Goal: Complete application form

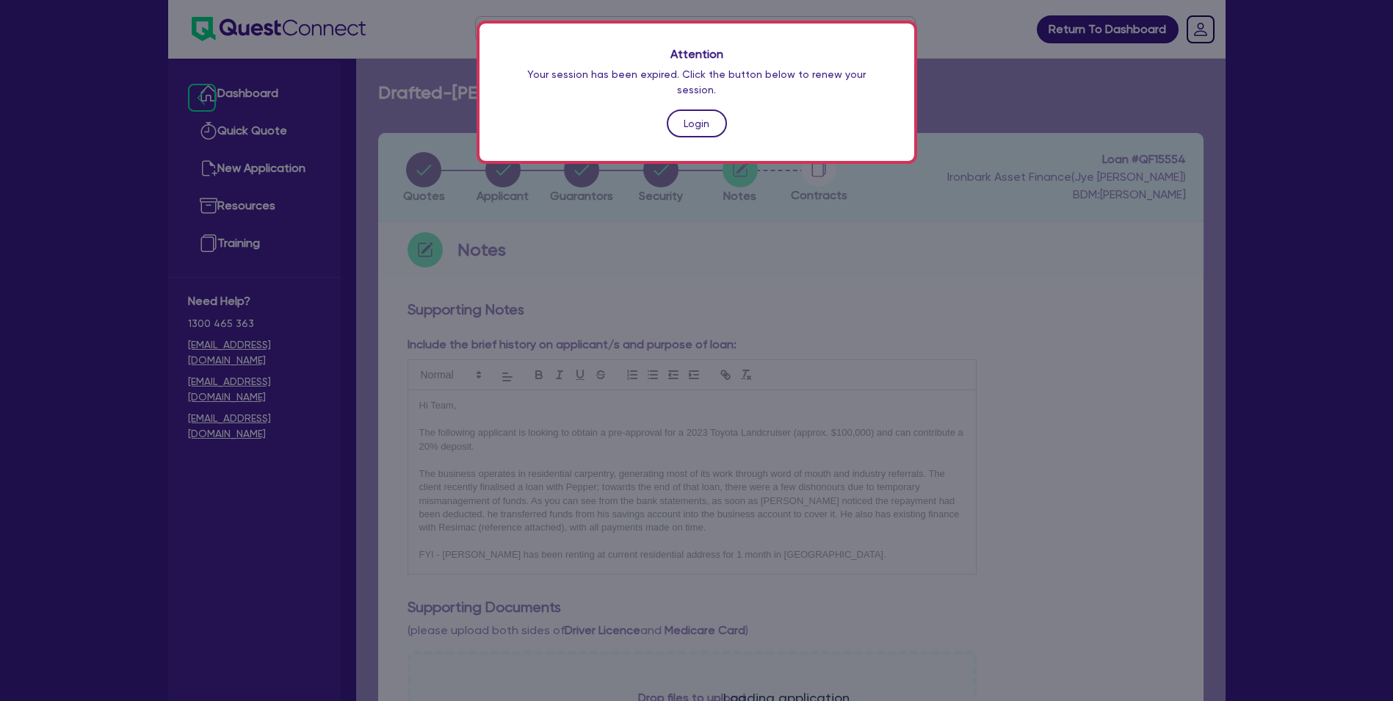
click at [707, 109] on link "Login" at bounding box center [697, 123] width 60 height 28
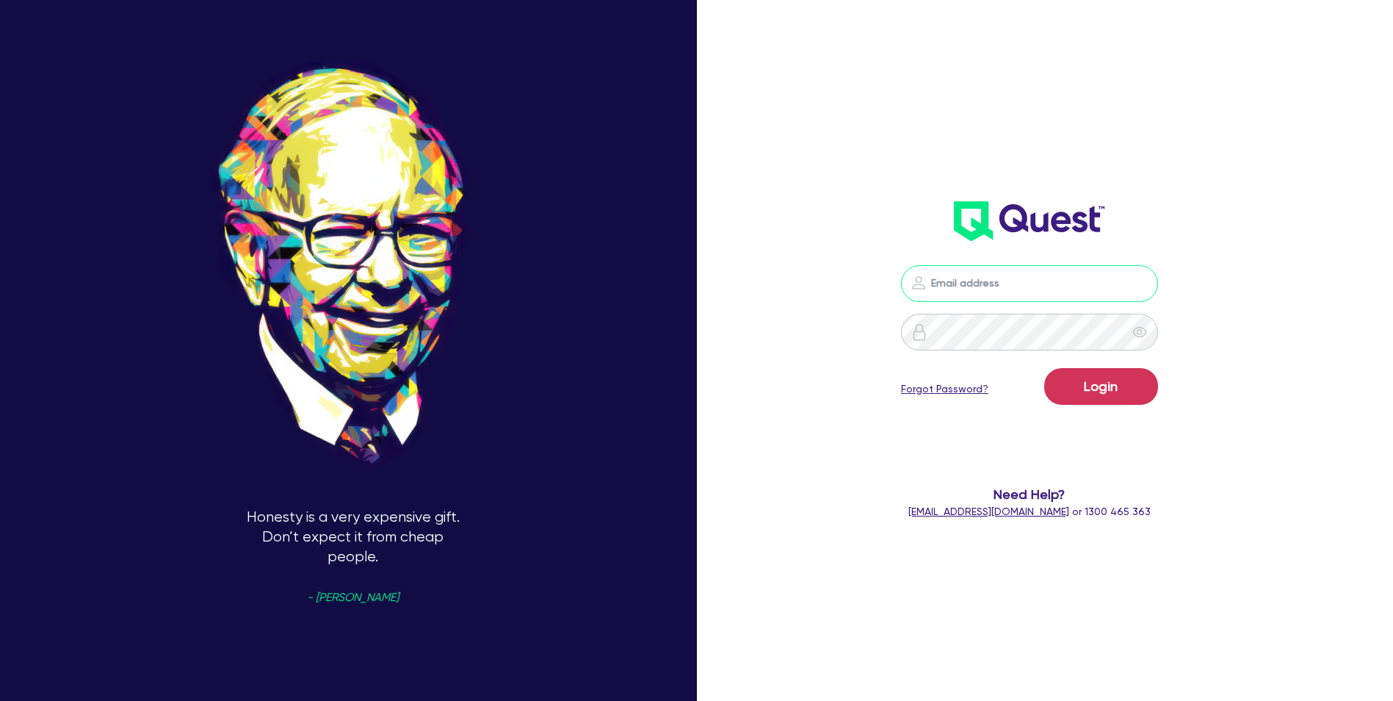
click at [1014, 278] on input "email" at bounding box center [1029, 283] width 257 height 37
type input "[EMAIL_ADDRESS][DOMAIN_NAME]"
click at [1044, 368] on button "Login" at bounding box center [1101, 386] width 114 height 37
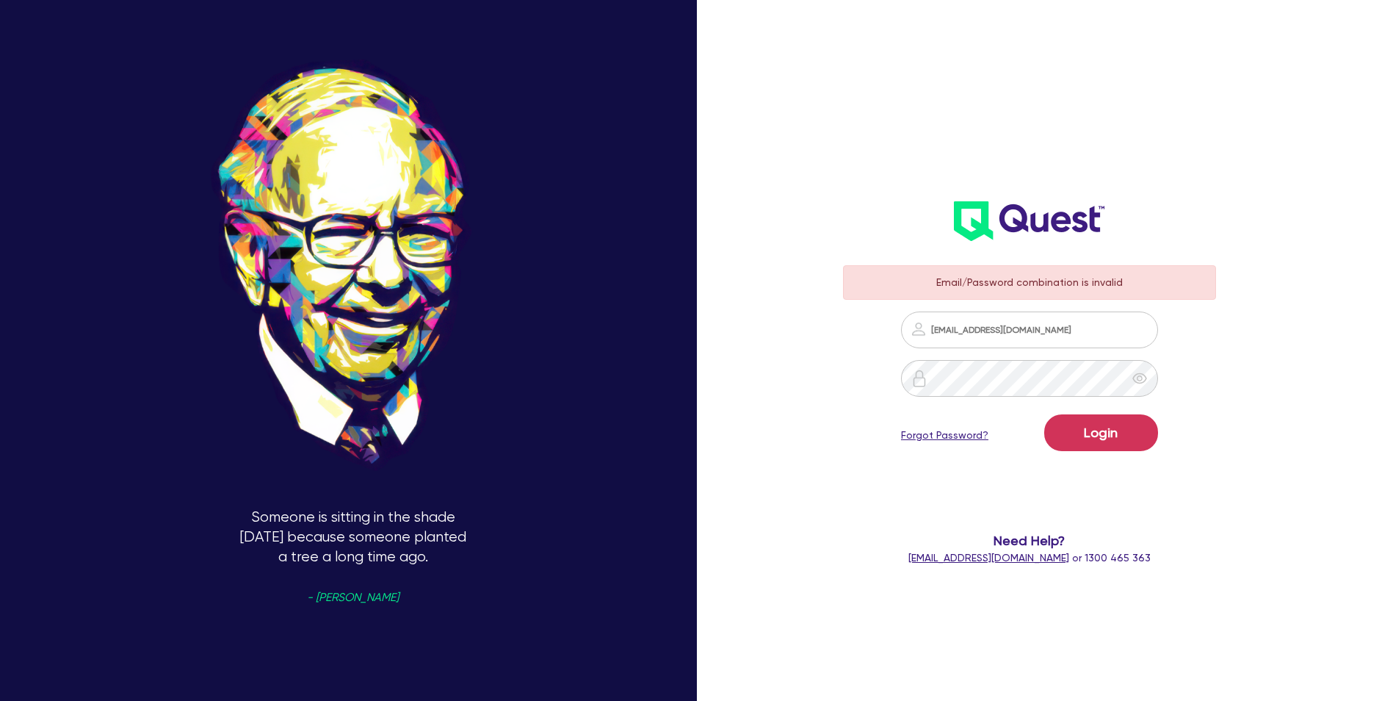
click at [1143, 373] on icon "eye" at bounding box center [1140, 378] width 15 height 15
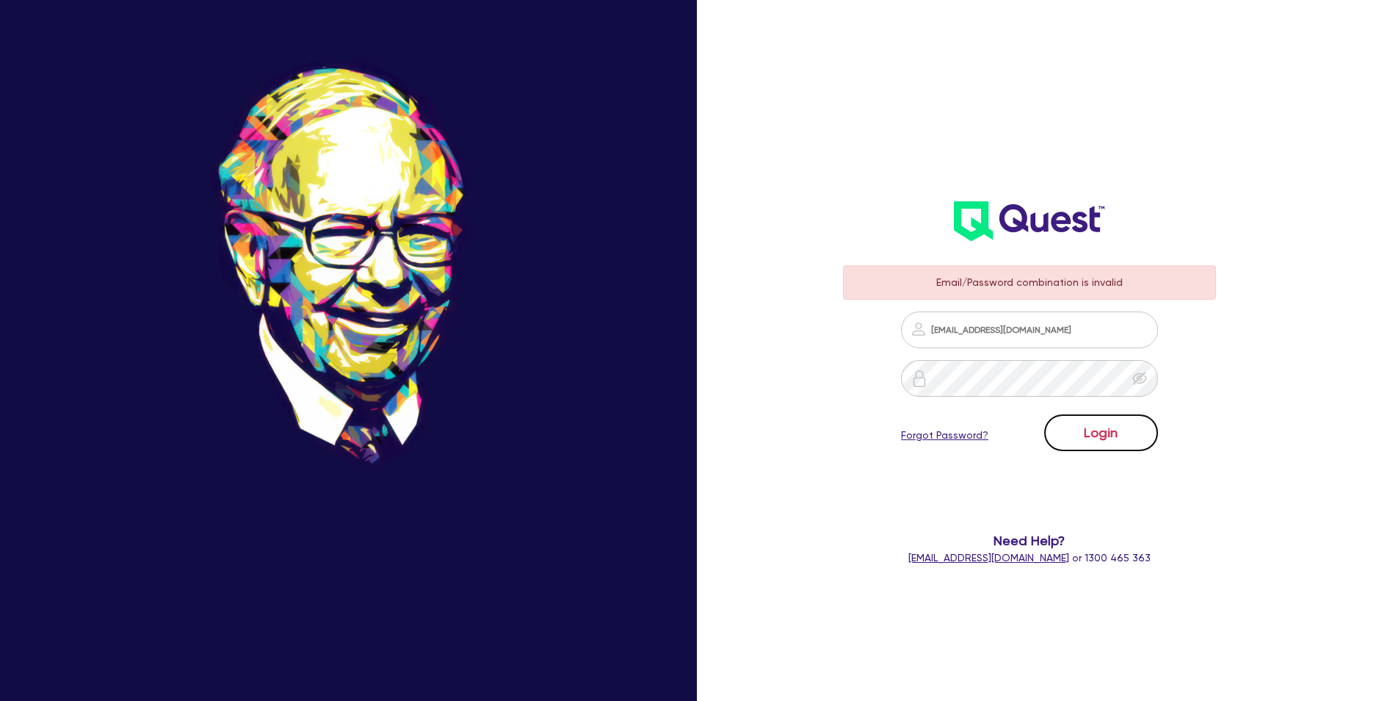
click at [1123, 429] on button "Login" at bounding box center [1101, 432] width 114 height 37
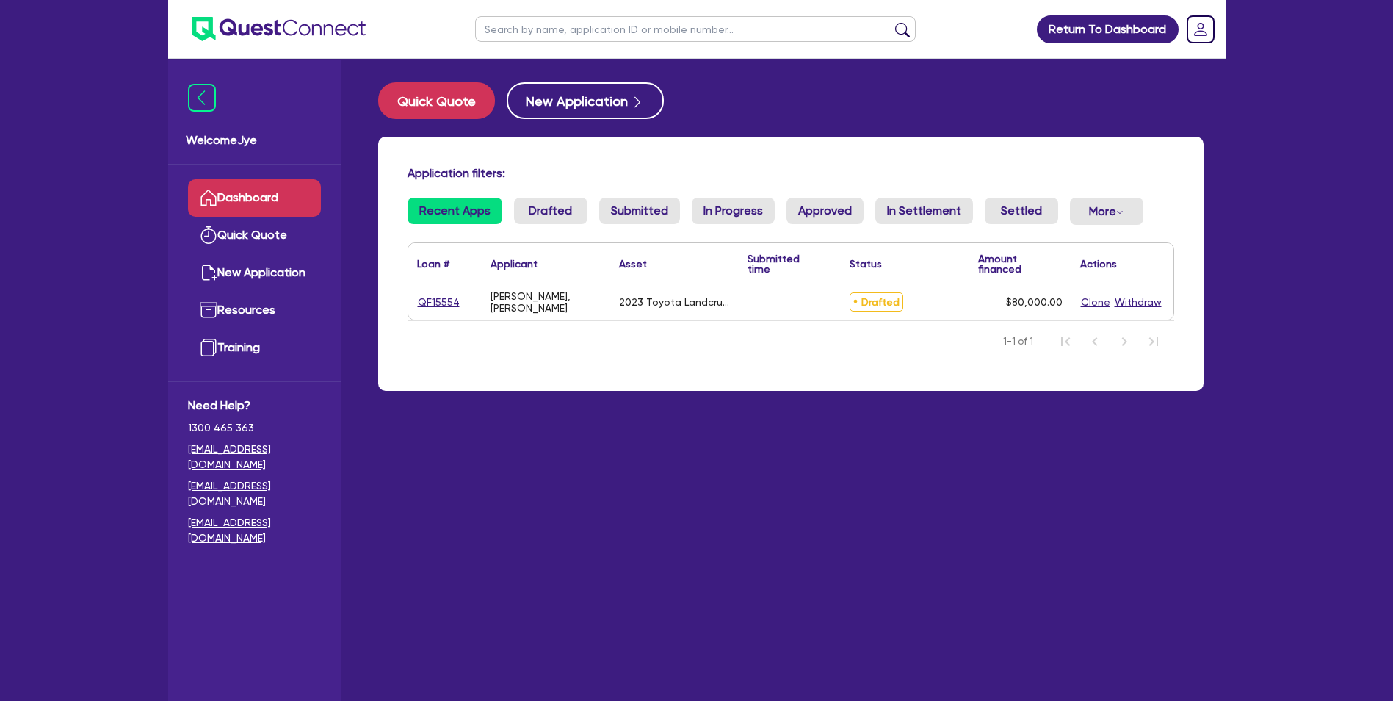
click at [892, 305] on span "Drafted" at bounding box center [877, 301] width 54 height 19
click at [433, 300] on link "QF15554" at bounding box center [438, 302] width 43 height 17
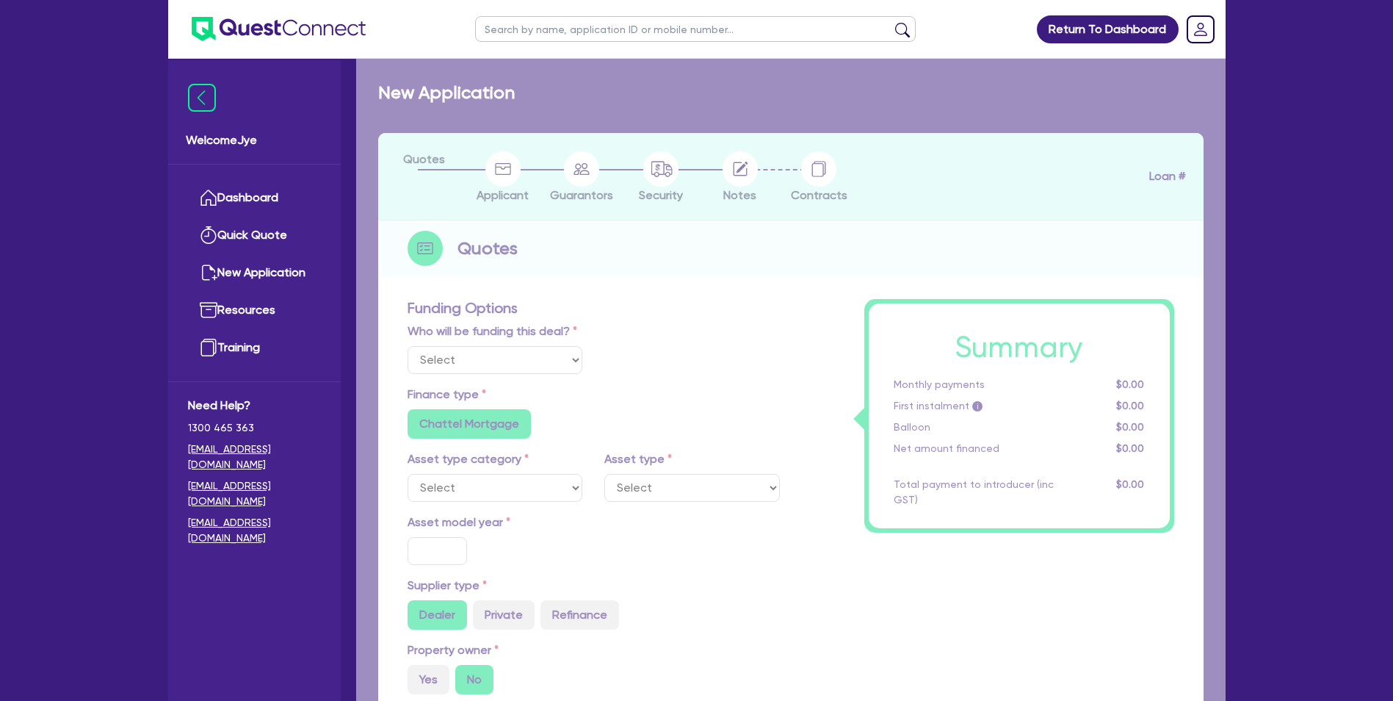
select select "Quest Finance - Own Book"
select select "CARS_AND_LIGHT_TRUCKS"
type input "2023"
type input "100,000"
type input "20,000"
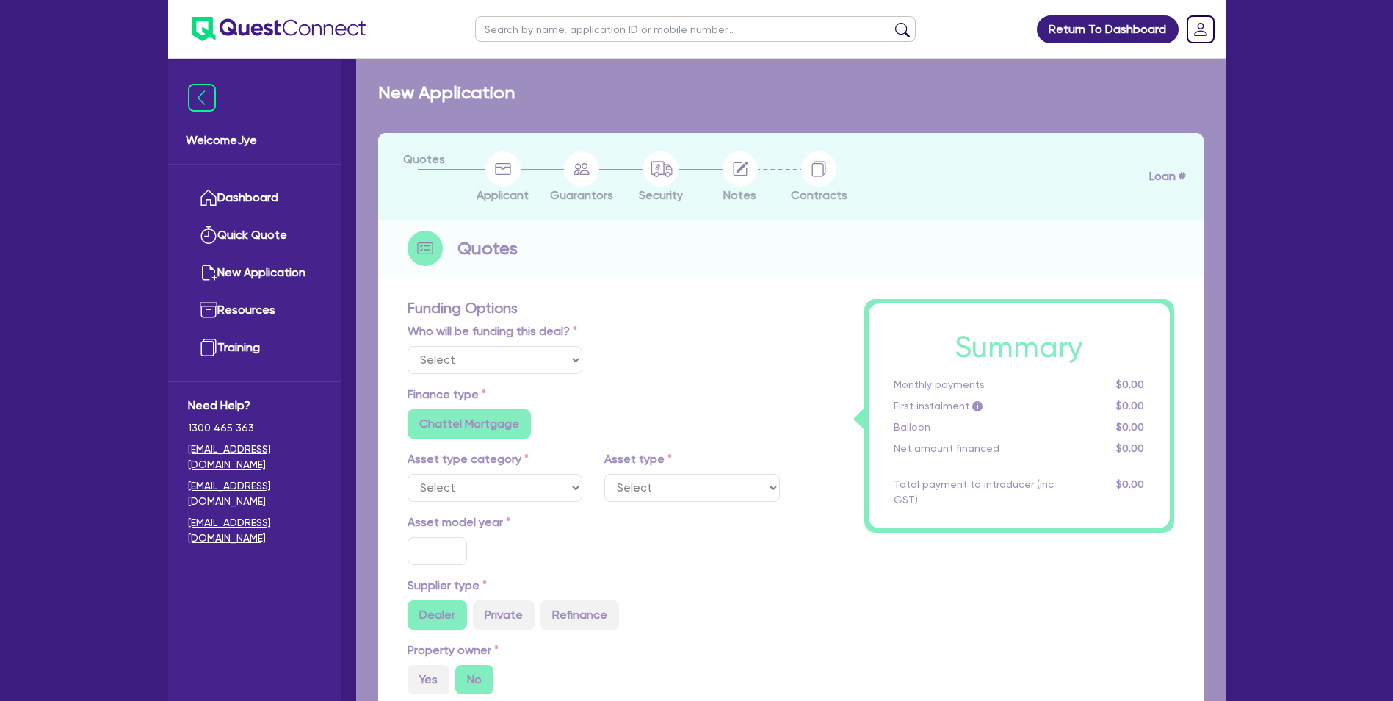
type input "6"
type input "4,800"
type input "17.95"
type input "990"
select select "PASSENGER_VEHICLES"
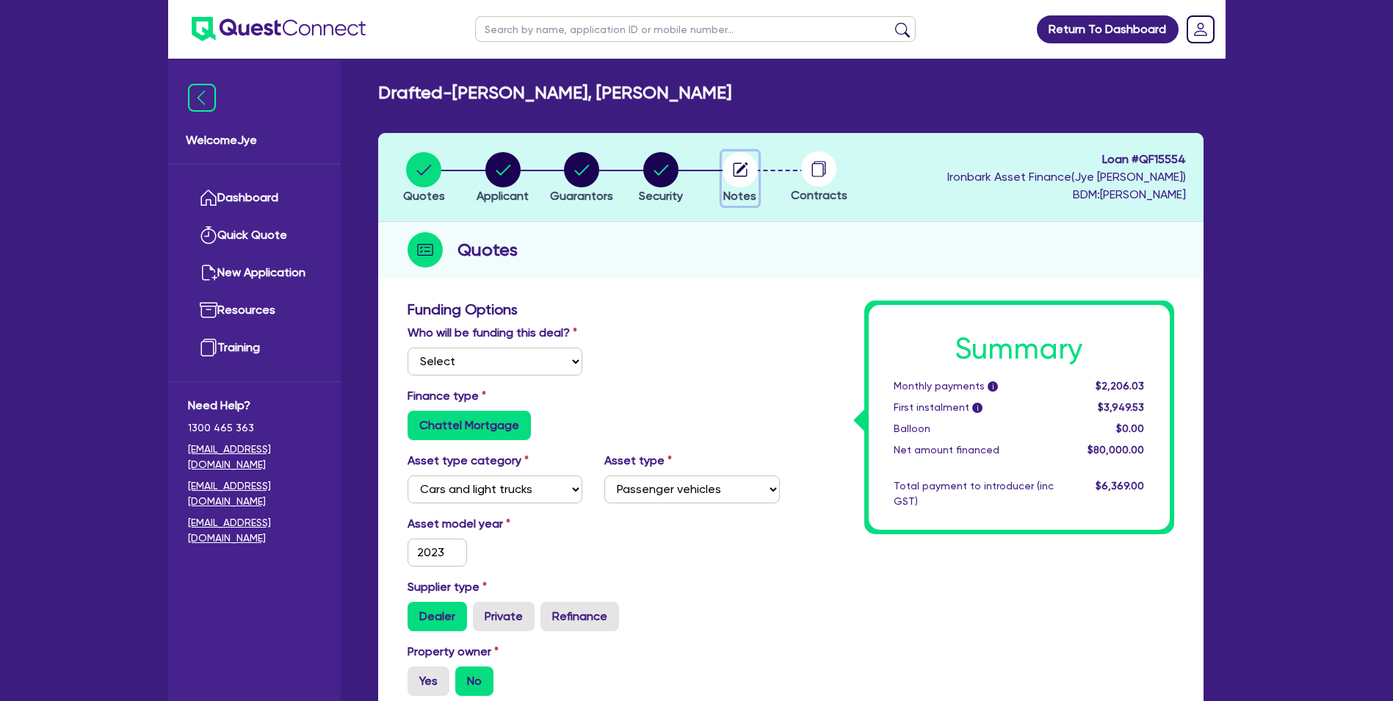
click at [733, 174] on circle "button" at bounding box center [740, 169] width 35 height 35
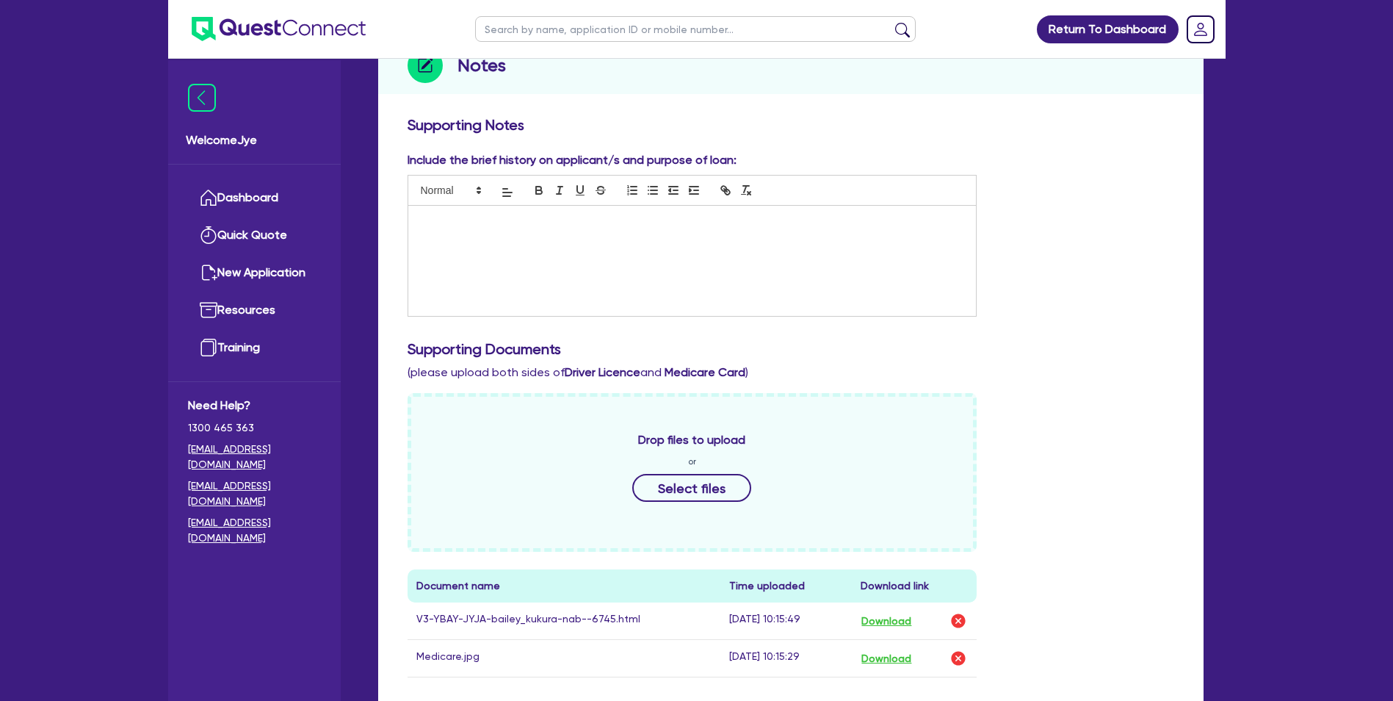
scroll to position [147, 0]
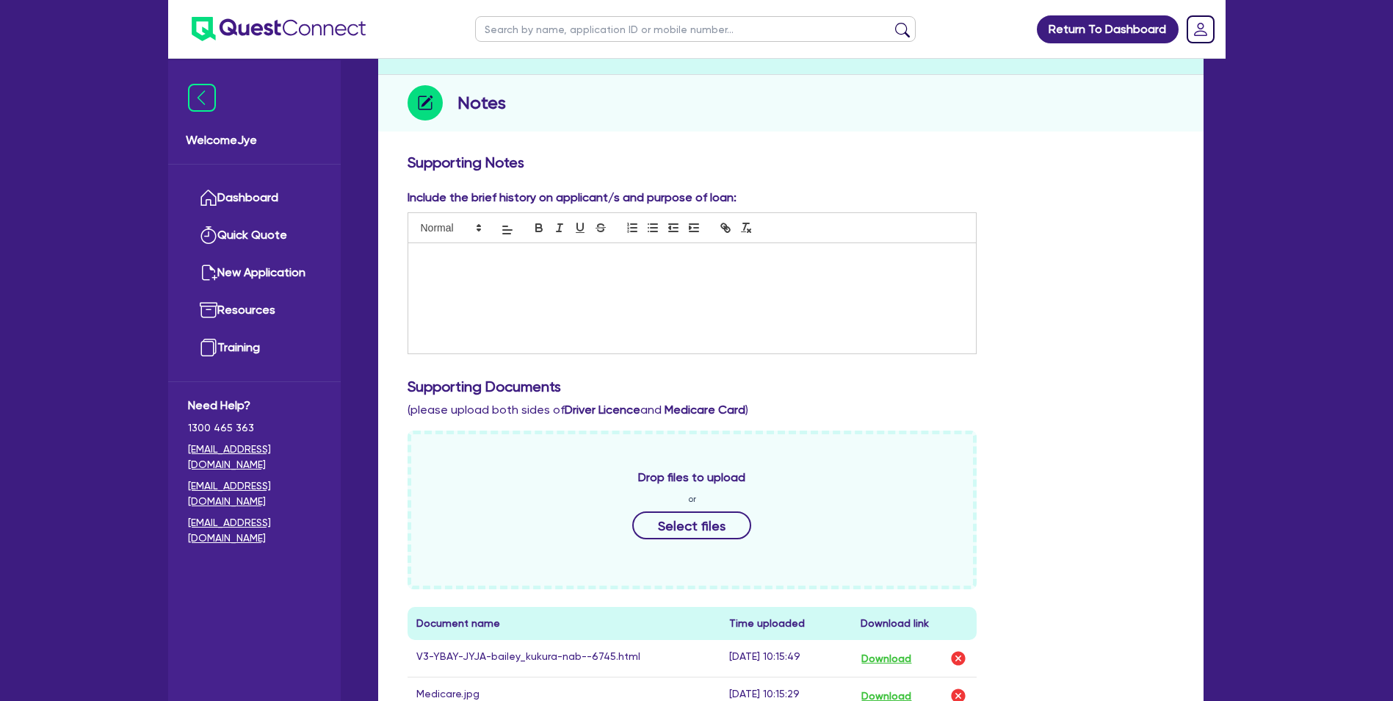
click at [621, 320] on div at bounding box center [692, 298] width 568 height 110
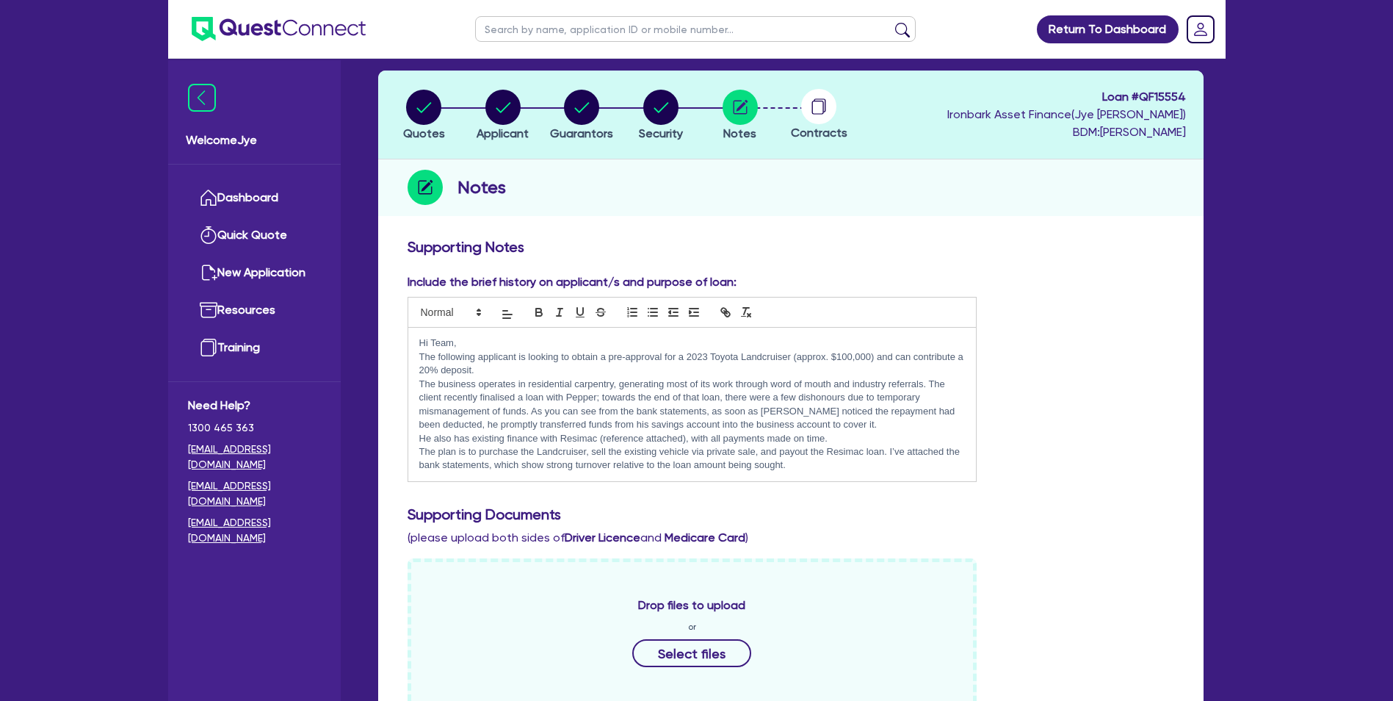
scroll to position [0, 0]
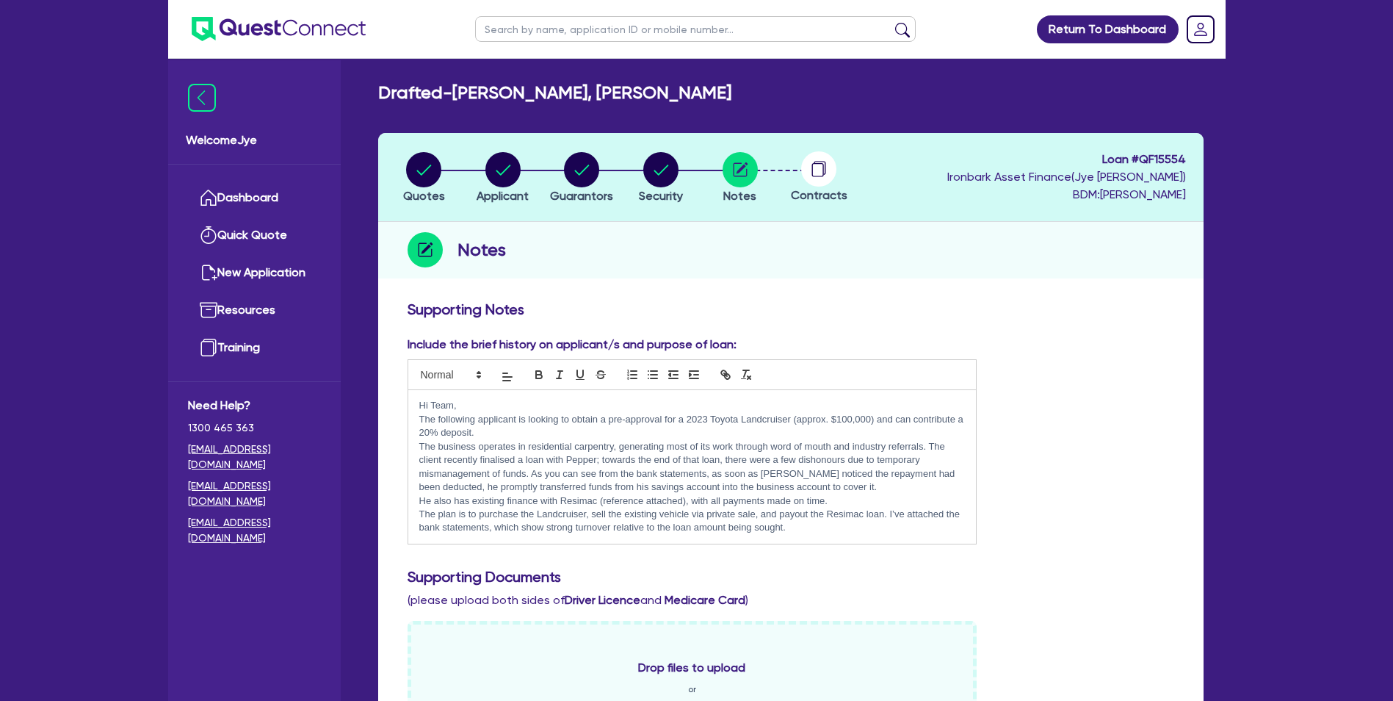
click at [422, 414] on p "The following applicant is looking to obtain a pre-approval for a 2023 Toyota L…" at bounding box center [692, 426] width 546 height 27
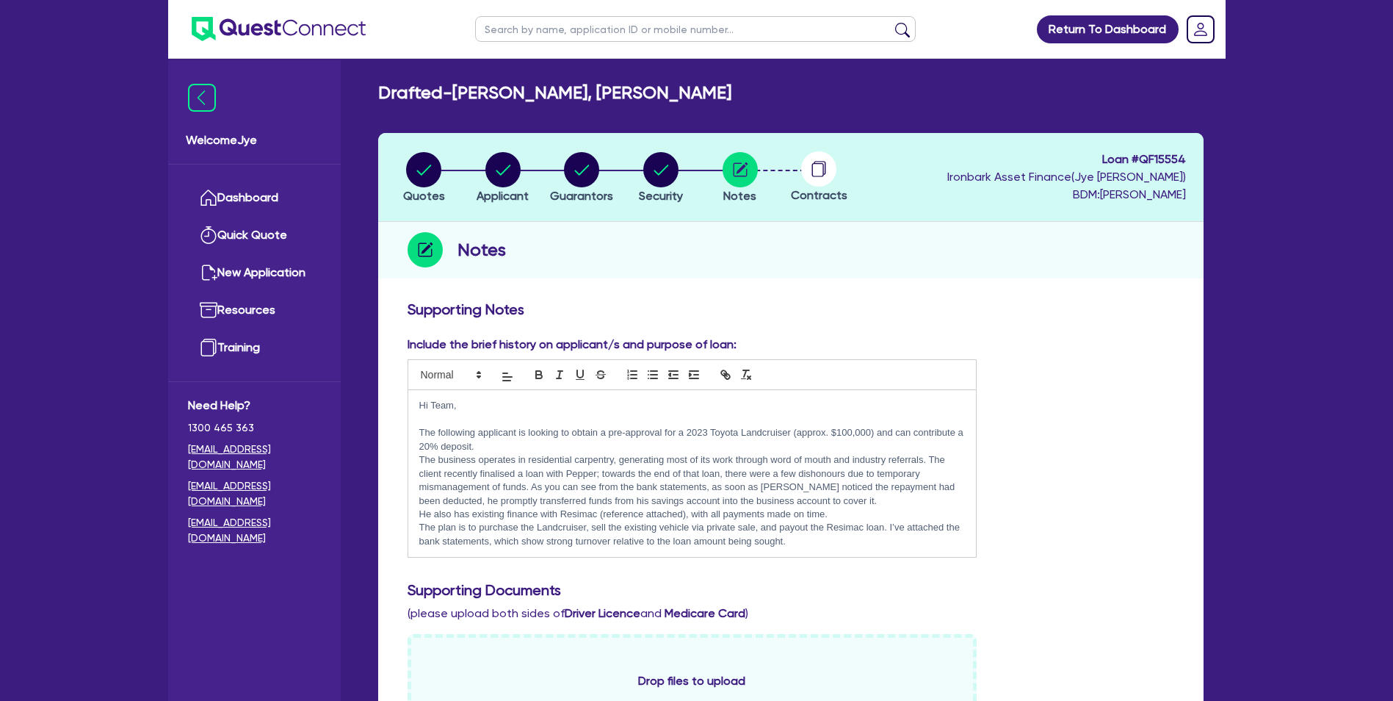
click at [416, 455] on div "Hi Team, The following applicant is looking to obtain a pre-approval for a 2023…" at bounding box center [692, 473] width 568 height 167
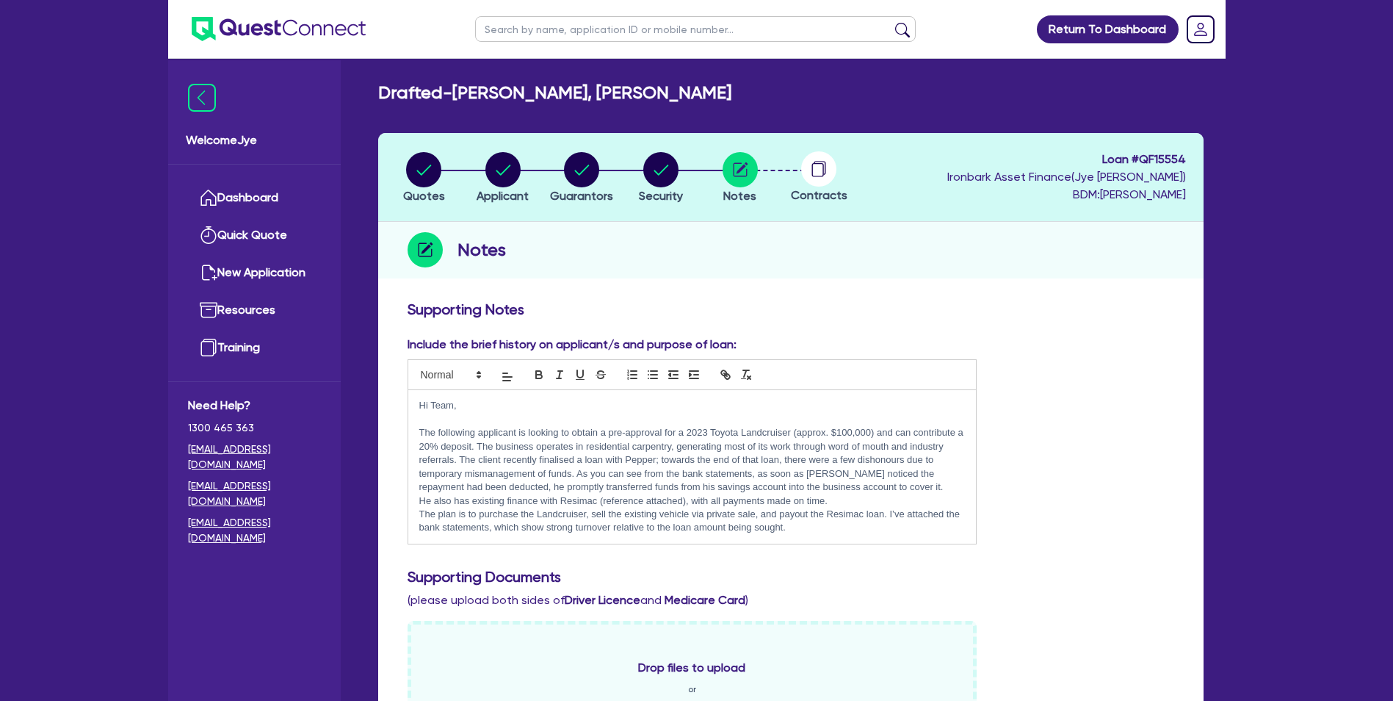
scroll to position [73, 0]
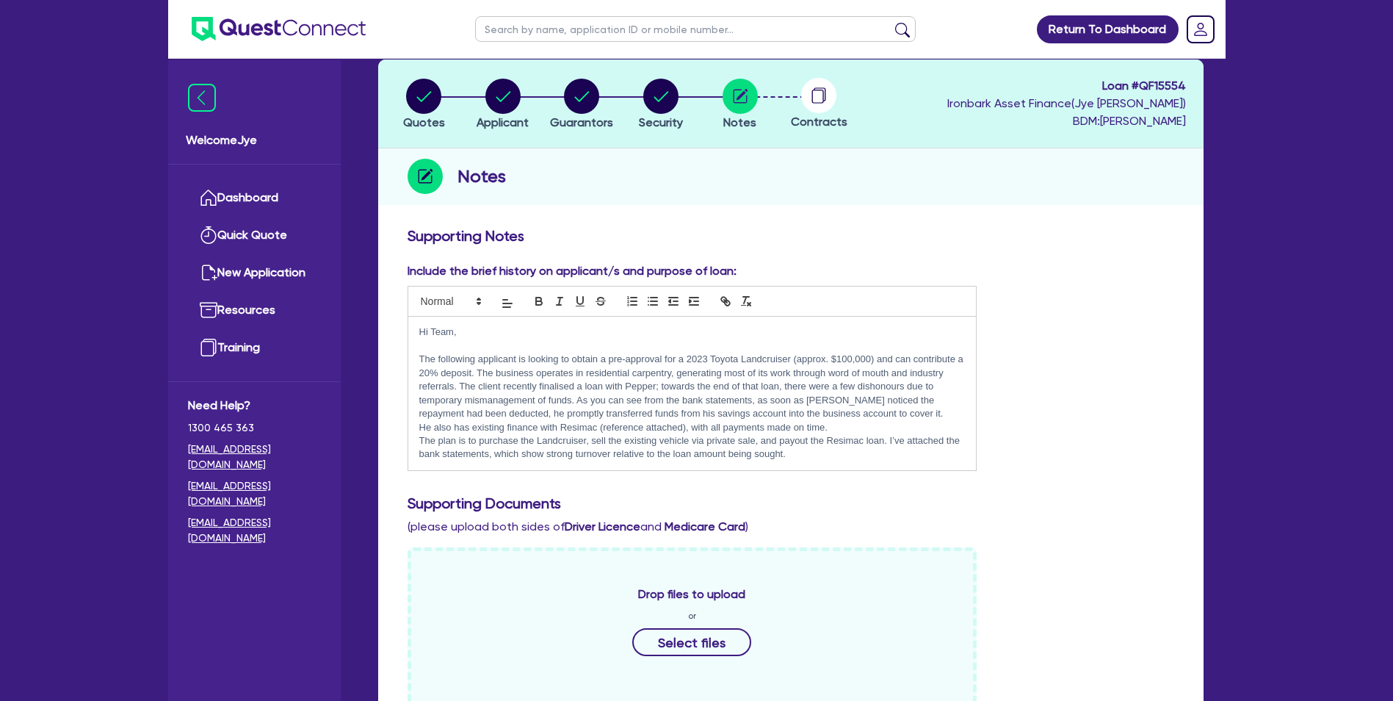
click at [510, 411] on p "The following applicant is looking to obtain a pre-approval for a 2023 Toyota L…" at bounding box center [692, 387] width 546 height 68
click at [420, 427] on p "He also has existing finance with Resimac (reference attached), with all paymen…" at bounding box center [692, 427] width 546 height 13
click at [751, 424] on p "The following applicant is looking to obtain a pre-approval for a 2023 Toyota L…" at bounding box center [692, 394] width 546 height 82
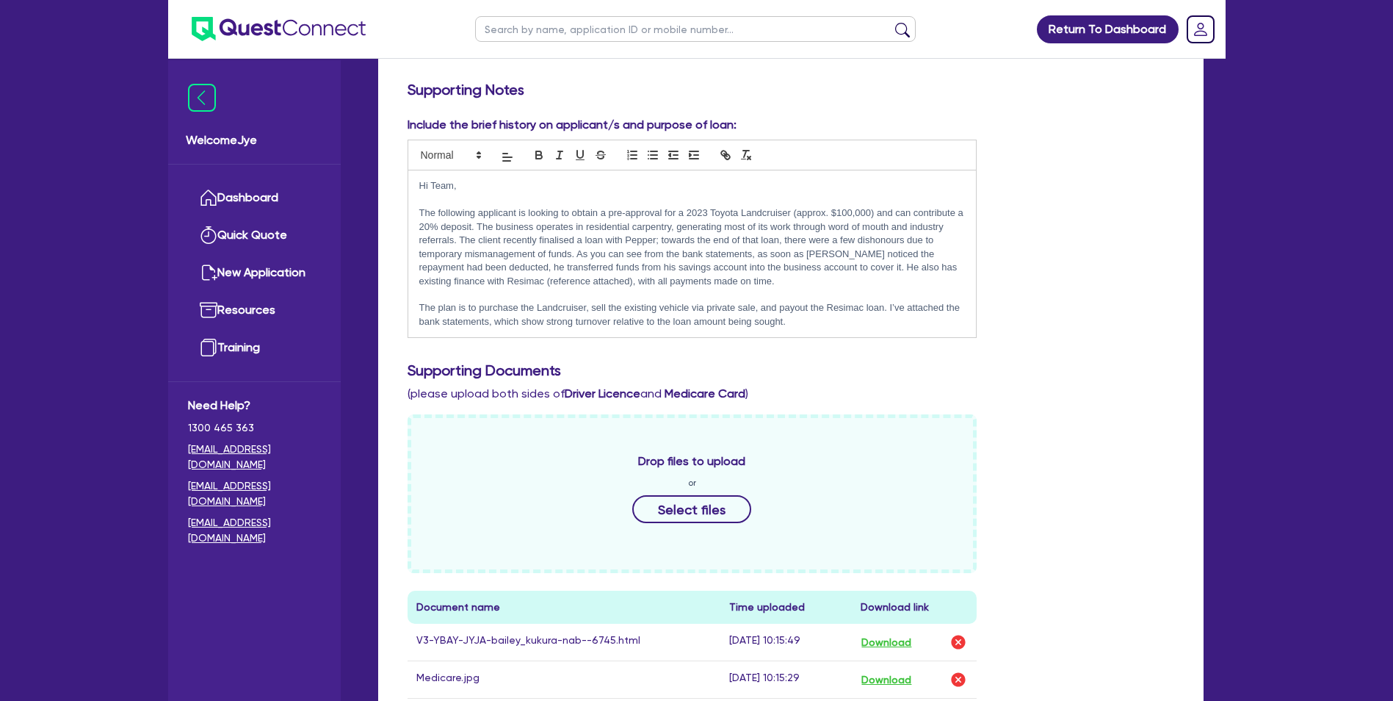
scroll to position [220, 0]
click at [801, 319] on p "The plan is to purchase the Landcruiser, sell the existing vehicle via private …" at bounding box center [692, 313] width 546 height 27
drag, startPoint x: 513, startPoint y: 320, endPoint x: 759, endPoint y: 321, distance: 245.3
click at [758, 321] on p "The plan is to purchase the Landcruiser, sell the existing vehicle via private …" at bounding box center [692, 313] width 546 height 27
click at [786, 318] on p "The plan is to purchase the Landcruiser, sell the existing vehicle via private …" at bounding box center [692, 313] width 546 height 27
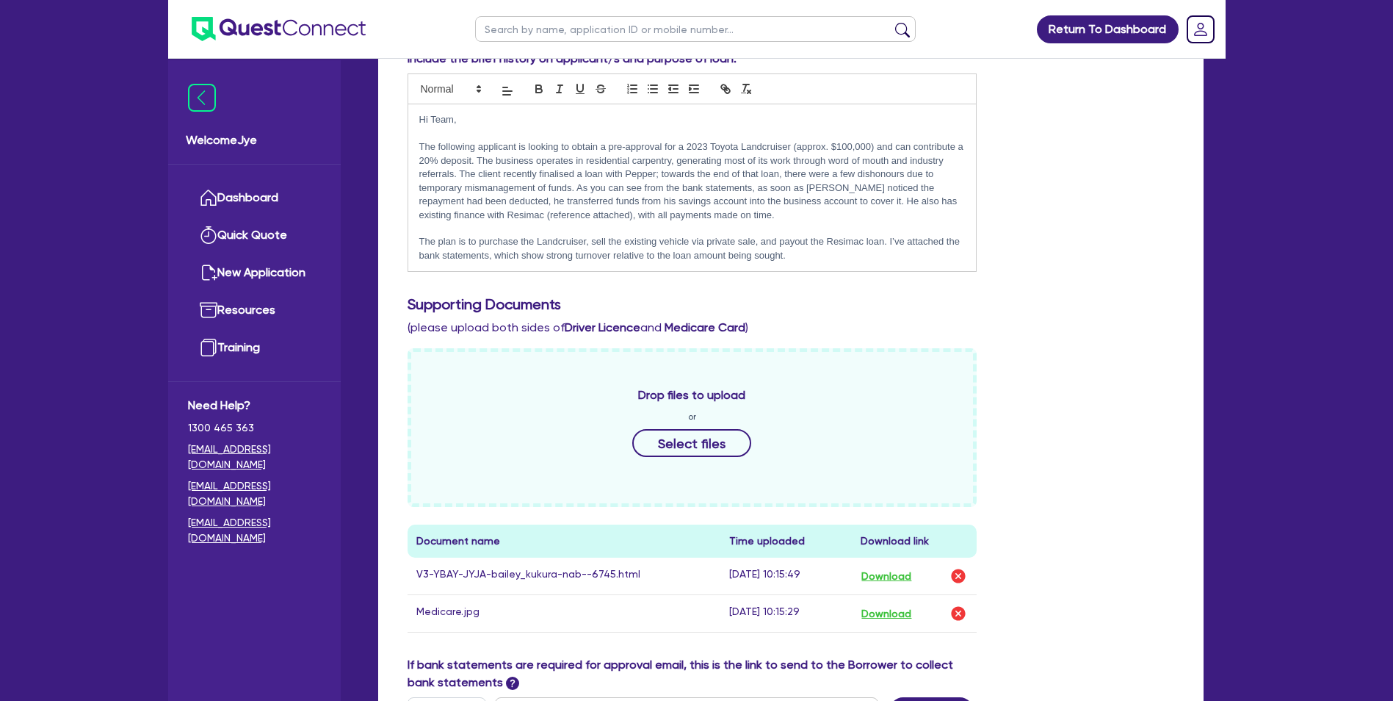
scroll to position [367, 0]
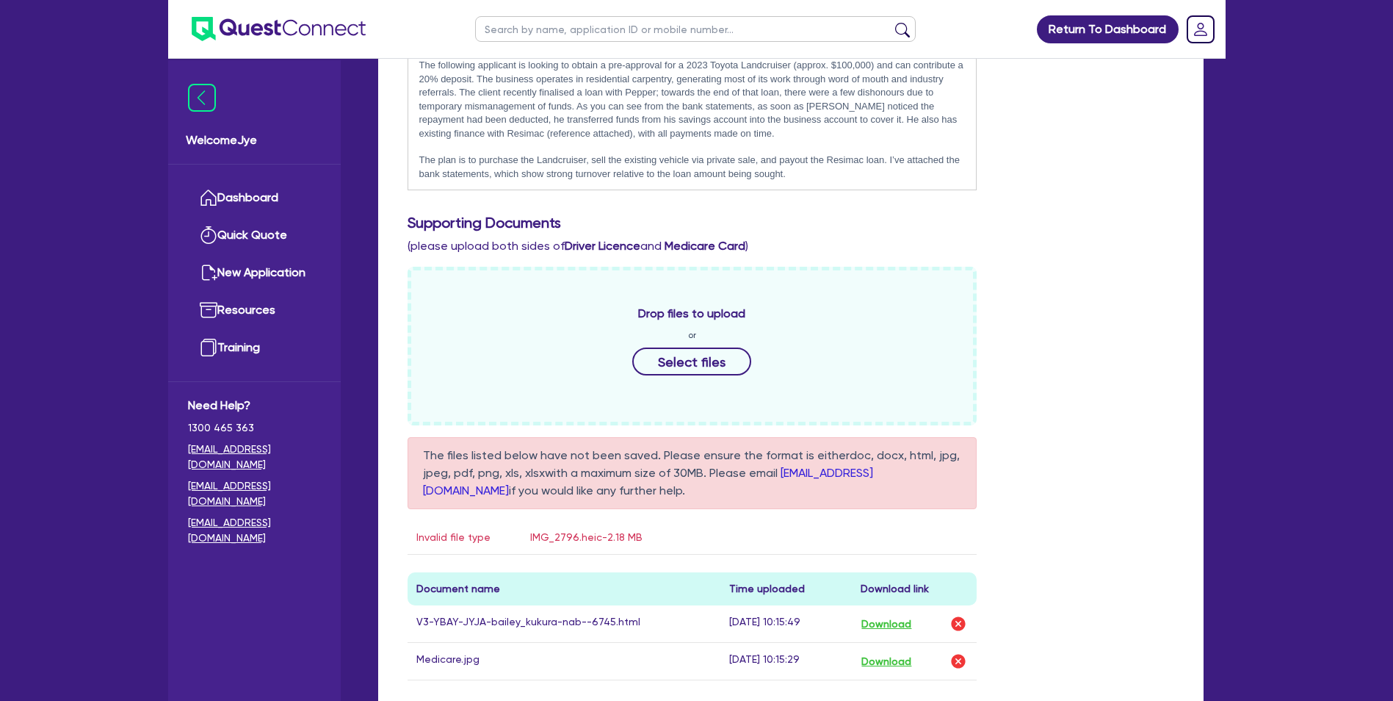
drag, startPoint x: 1135, startPoint y: 250, endPoint x: 1119, endPoint y: 228, distance: 26.7
click at [1137, 252] on div "Supporting Documents (please upload both sides of Driver Licence and Medicare C…" at bounding box center [791, 234] width 789 height 41
click at [704, 363] on button "Select files" at bounding box center [691, 361] width 119 height 28
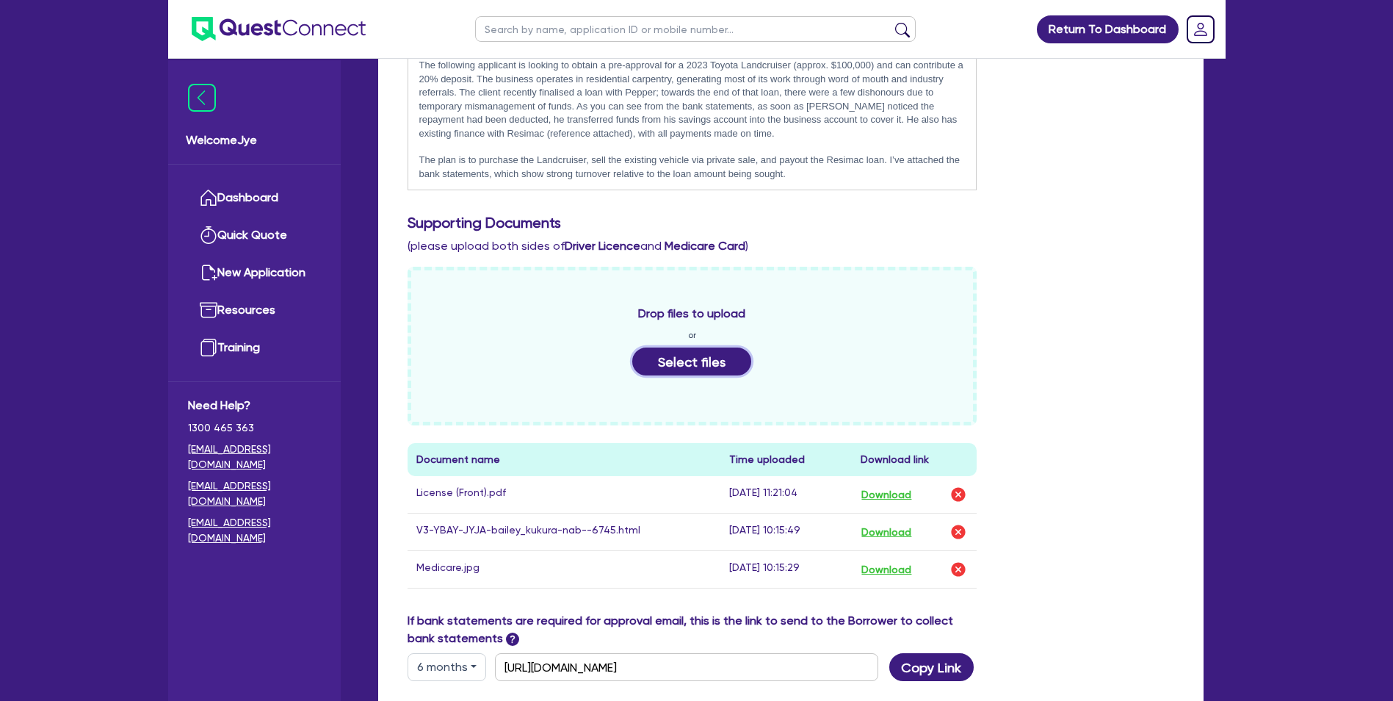
click at [688, 355] on button "Select files" at bounding box center [691, 361] width 119 height 28
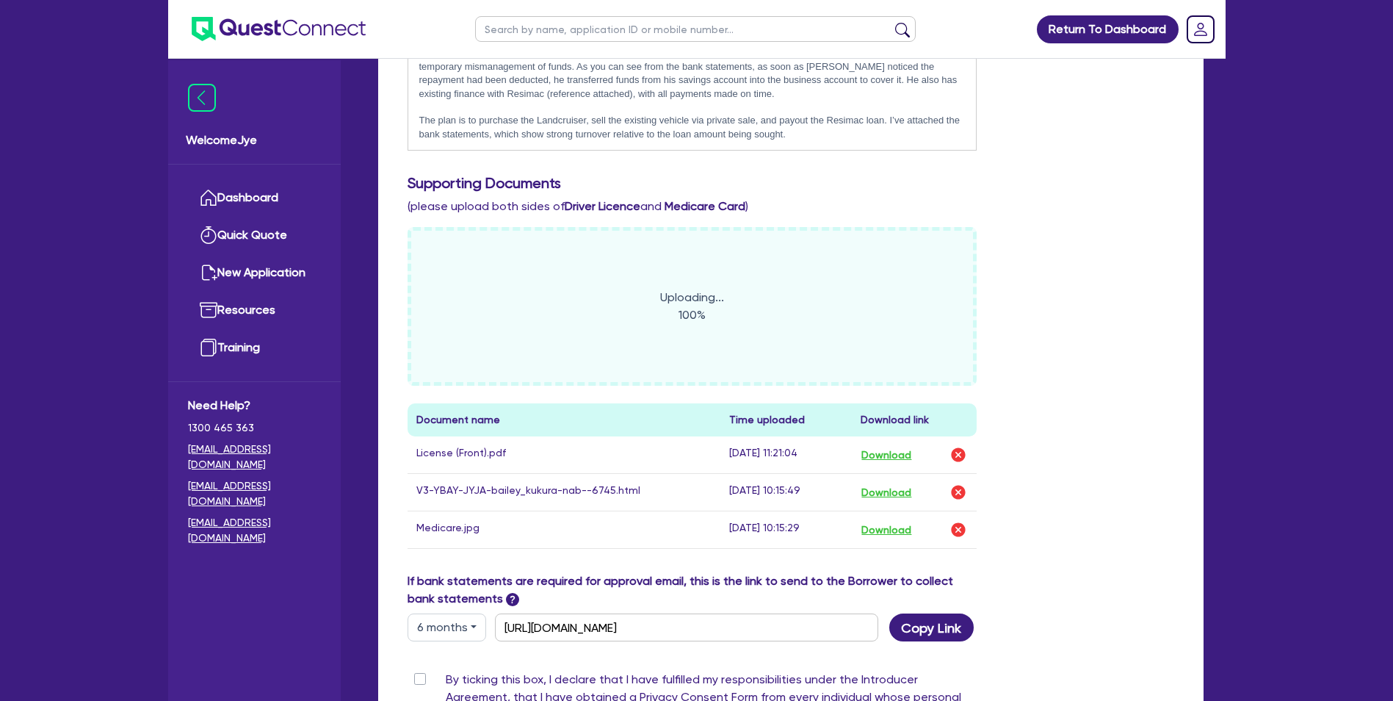
scroll to position [441, 0]
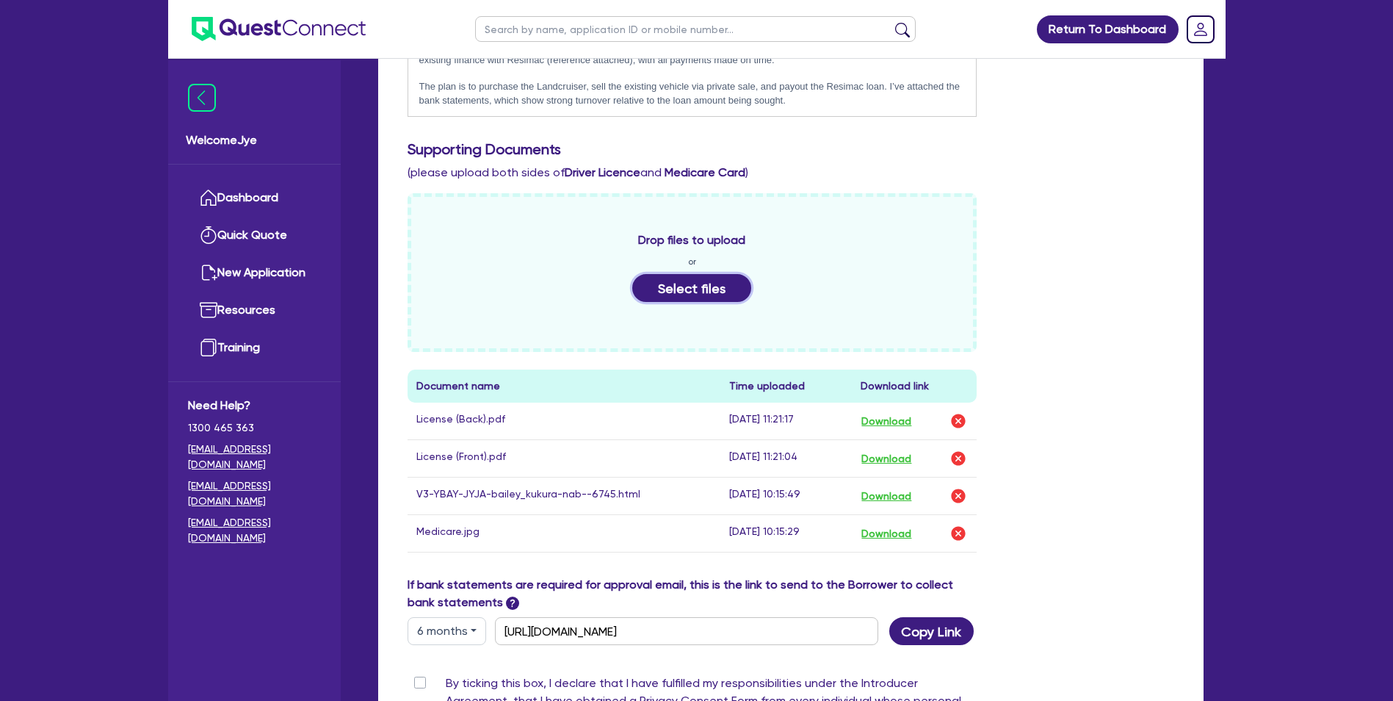
click at [701, 288] on button "Select files" at bounding box center [691, 288] width 119 height 28
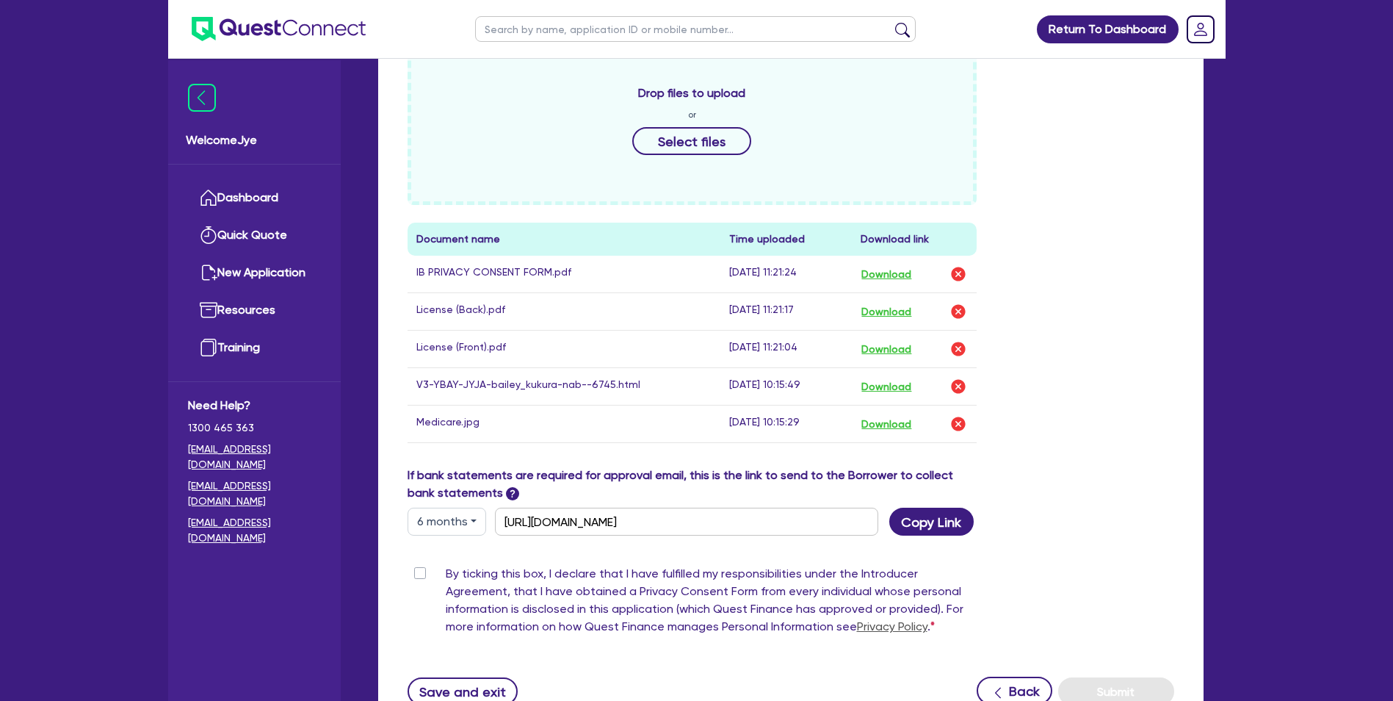
scroll to position [711, 0]
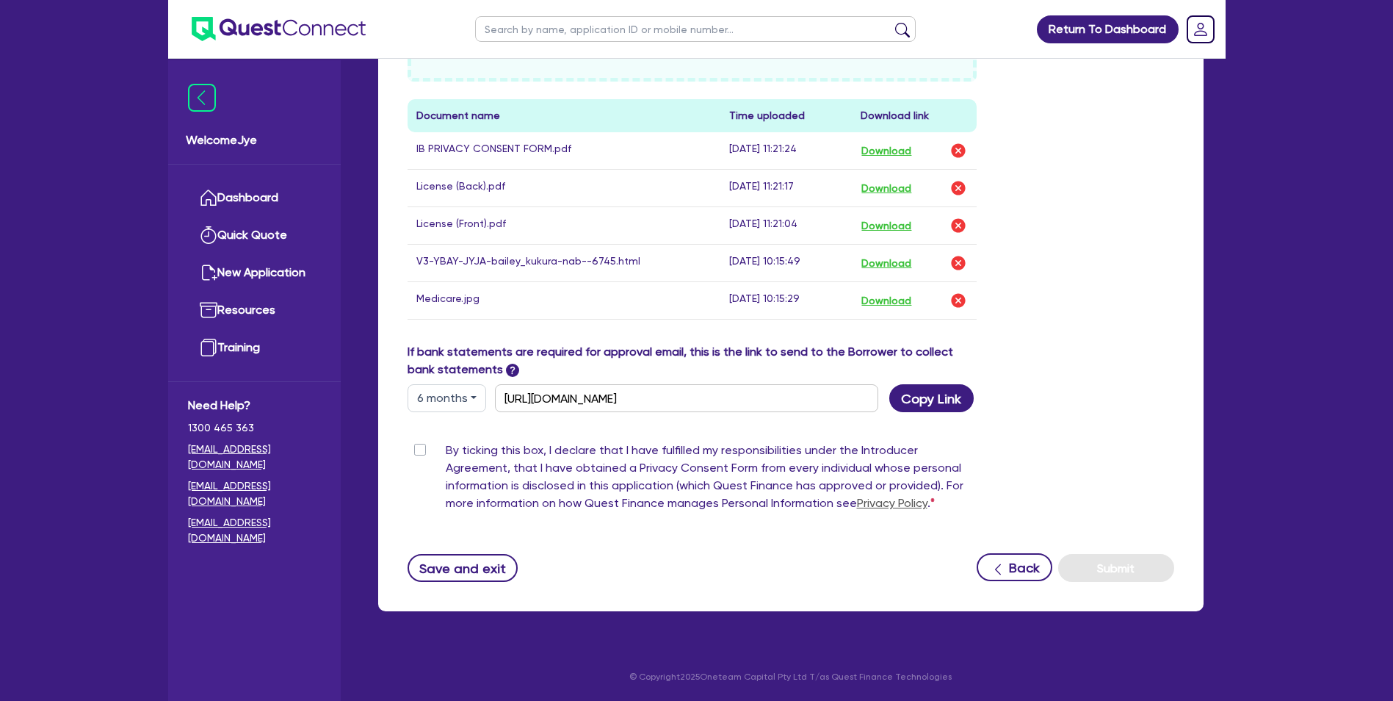
click at [446, 444] on label "By ticking this box, I declare that I have fulfilled my responsibilities under …" at bounding box center [712, 479] width 532 height 76
click at [419, 444] on input "By ticking this box, I declare that I have fulfilled my responsibilities under …" at bounding box center [414, 448] width 12 height 14
checkbox input "true"
click at [887, 499] on link "Privacy Policy" at bounding box center [892, 503] width 71 height 14
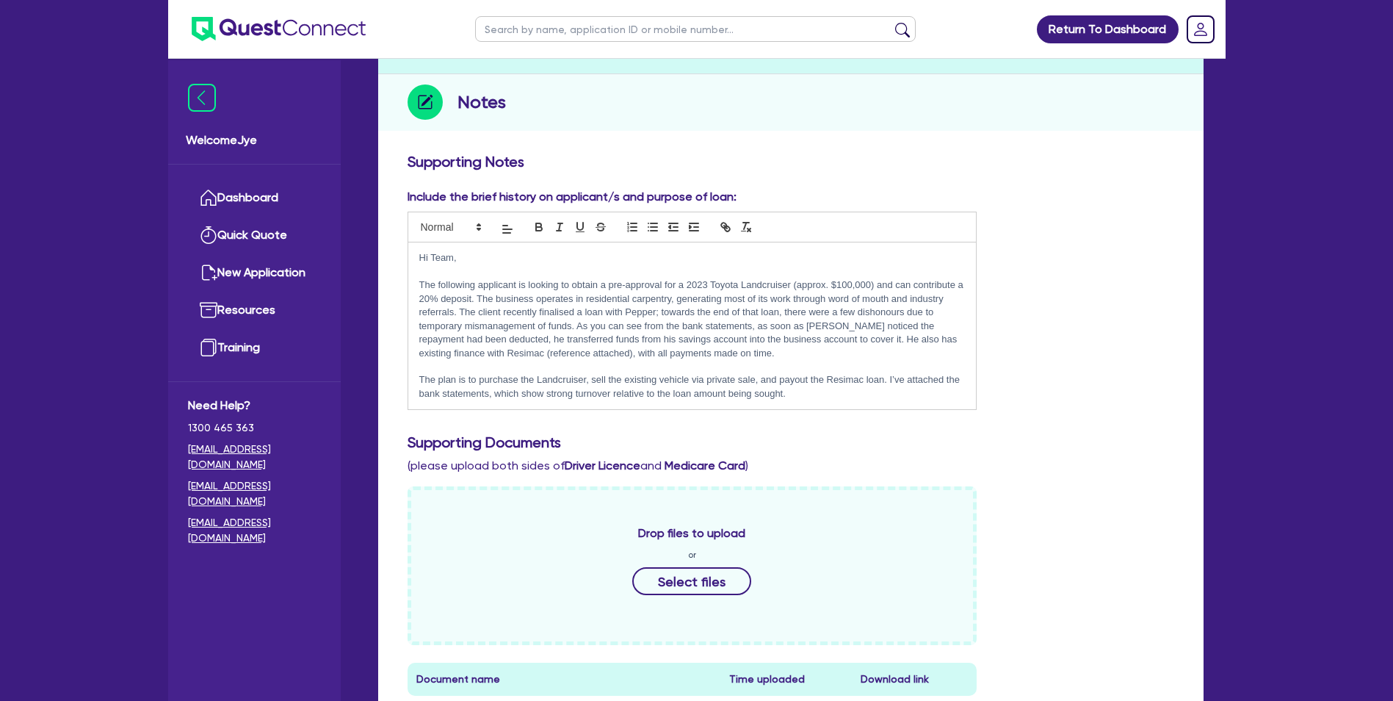
scroll to position [0, 0]
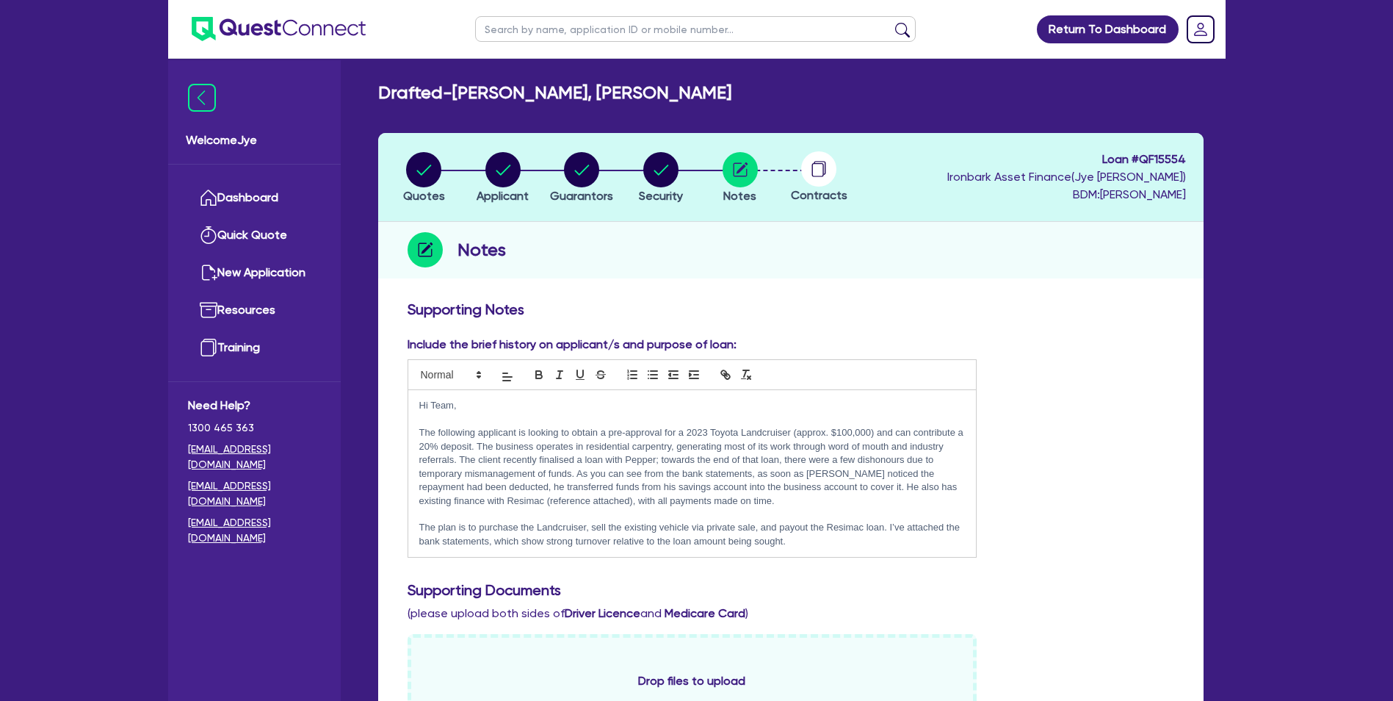
drag, startPoint x: 1094, startPoint y: 389, endPoint x: 1109, endPoint y: 367, distance: 26.9
click at [1095, 389] on div "Include the brief history on applicant/s and purpose of loan: Hi Team, The foll…" at bounding box center [791, 453] width 789 height 234
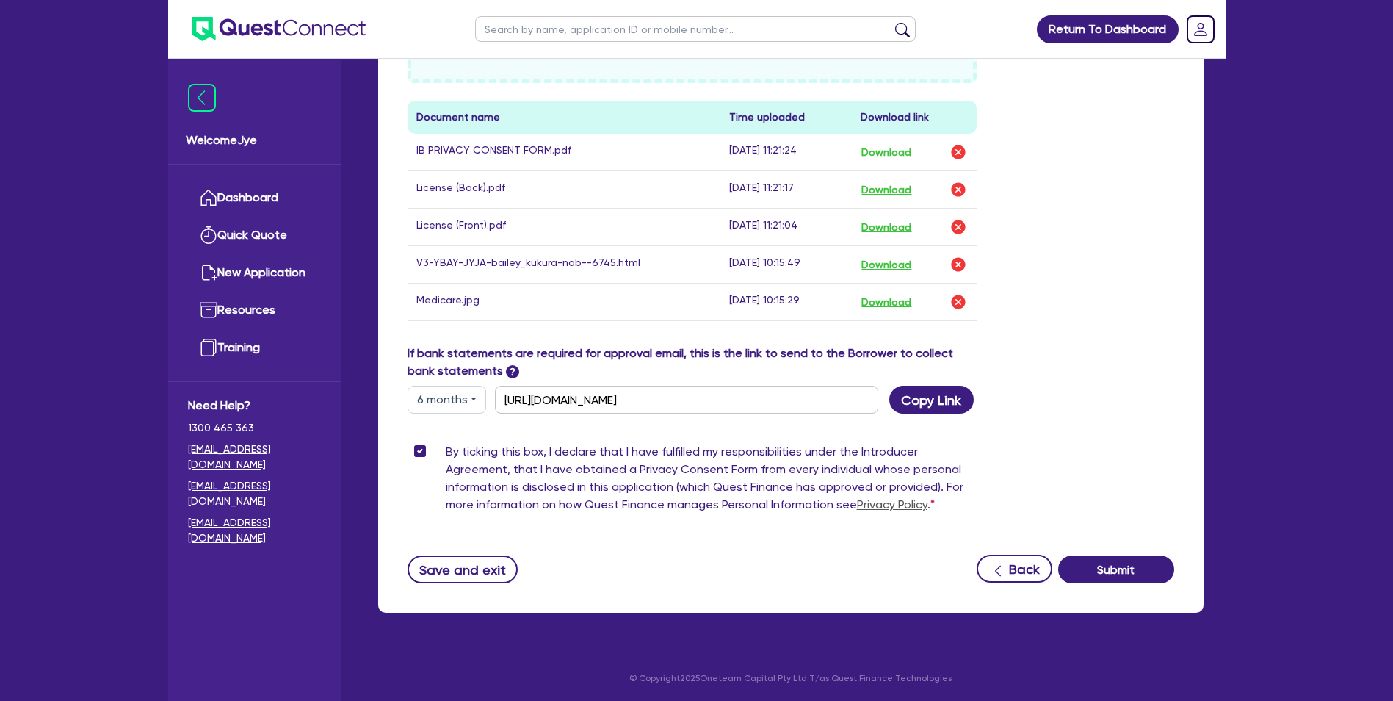
scroll to position [711, 0]
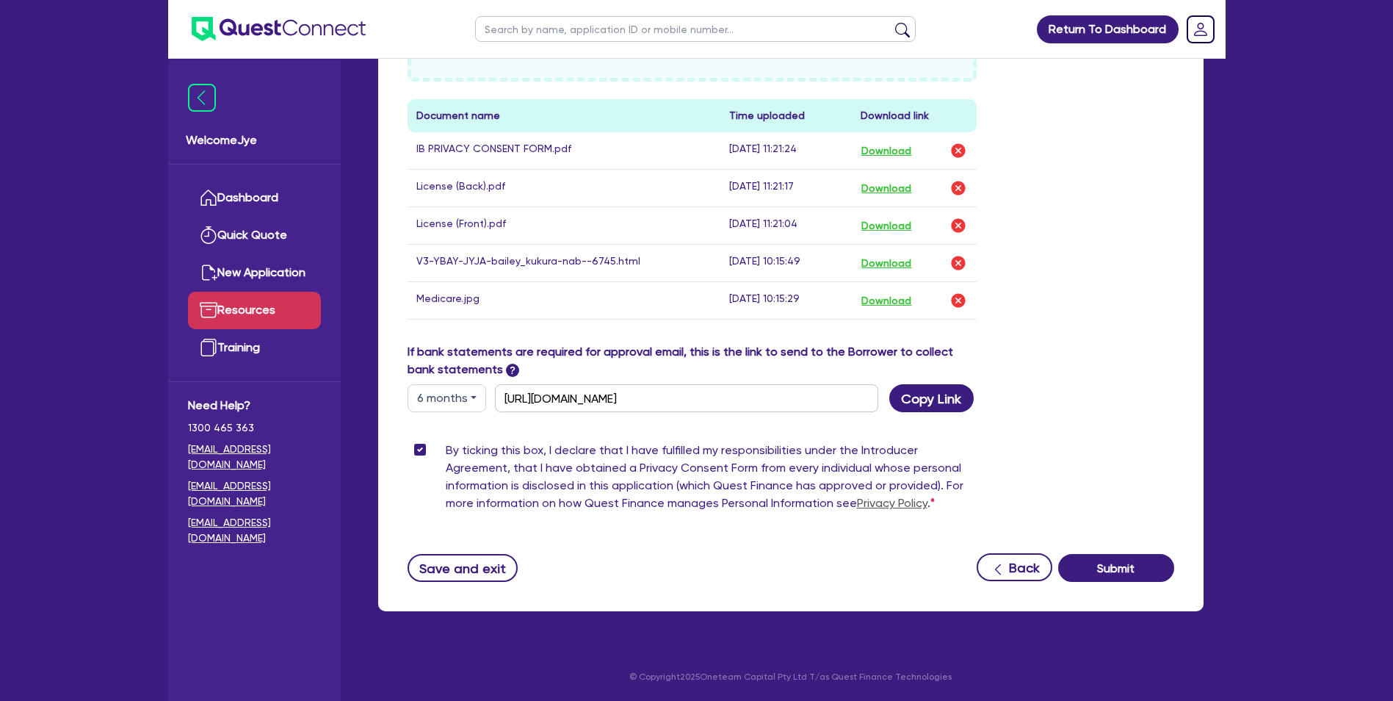
click at [239, 301] on link "Resources" at bounding box center [254, 310] width 133 height 37
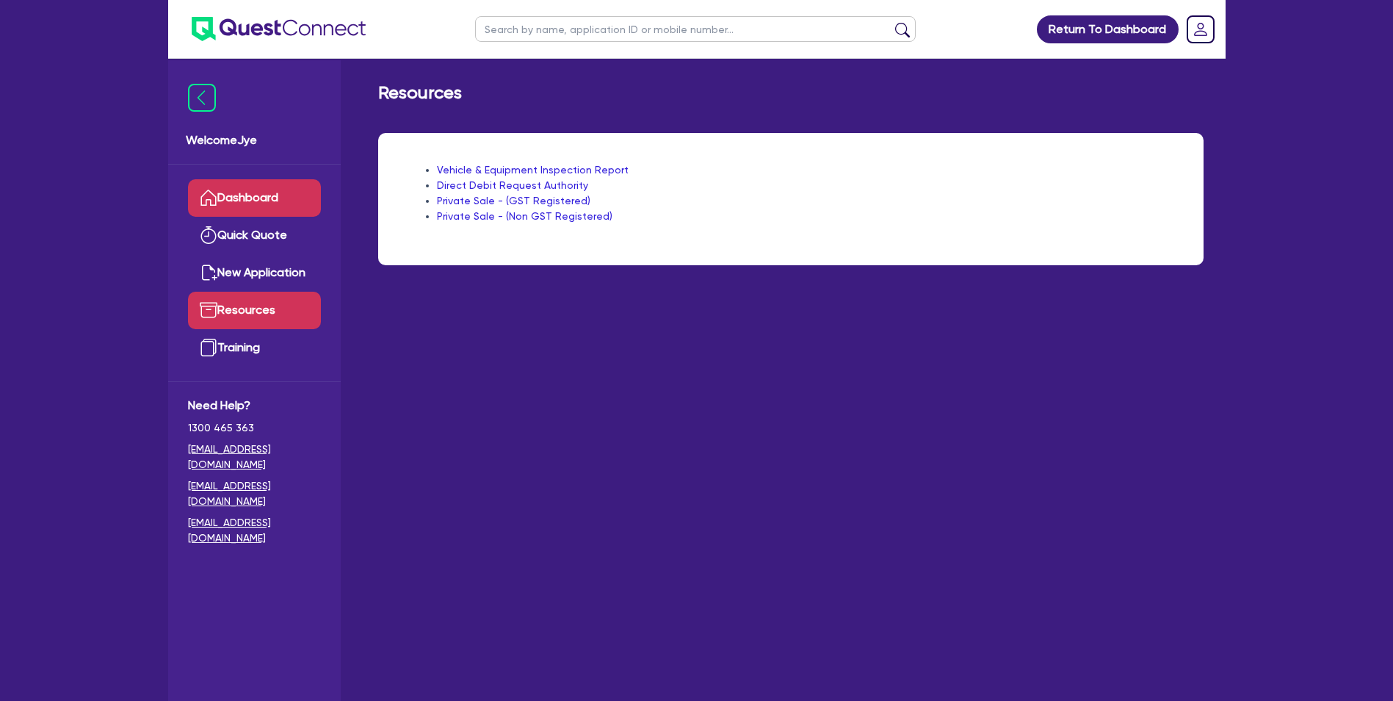
click at [278, 187] on link "Dashboard" at bounding box center [254, 197] width 133 height 37
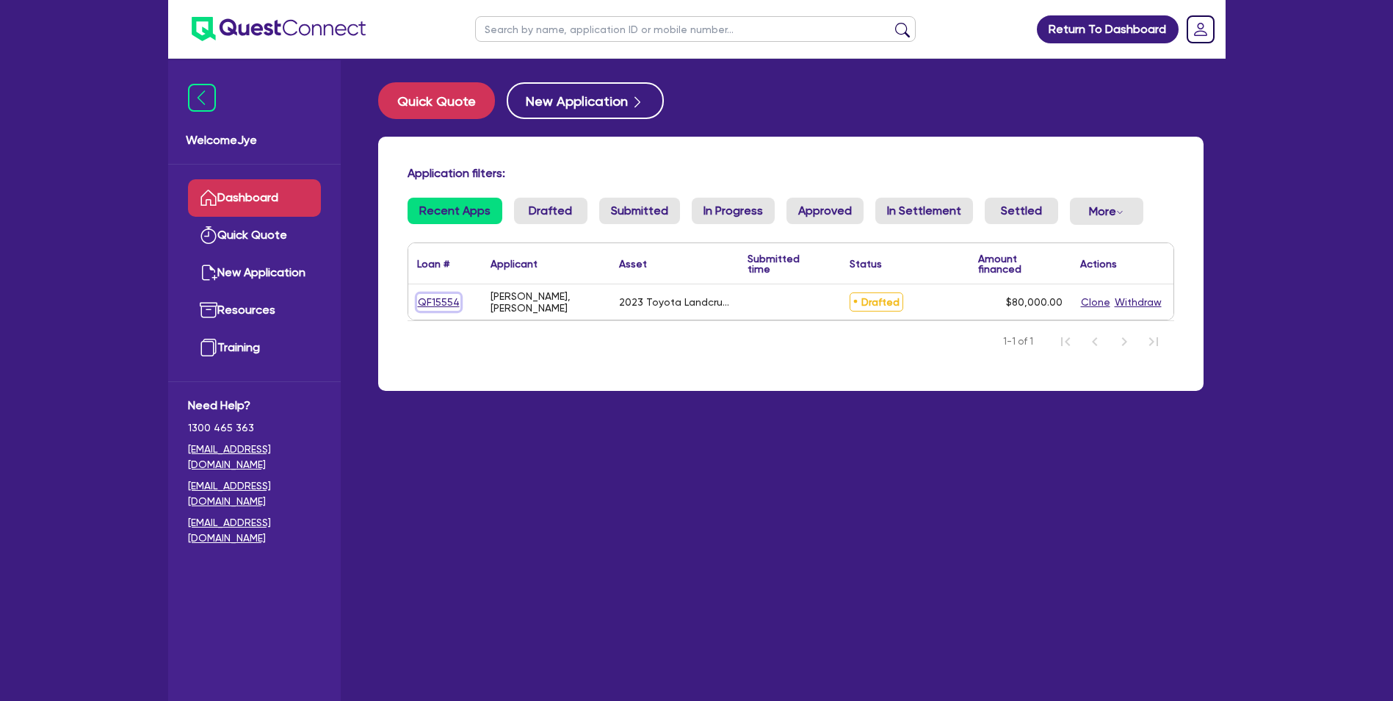
click at [419, 295] on link "QF15554" at bounding box center [438, 302] width 43 height 17
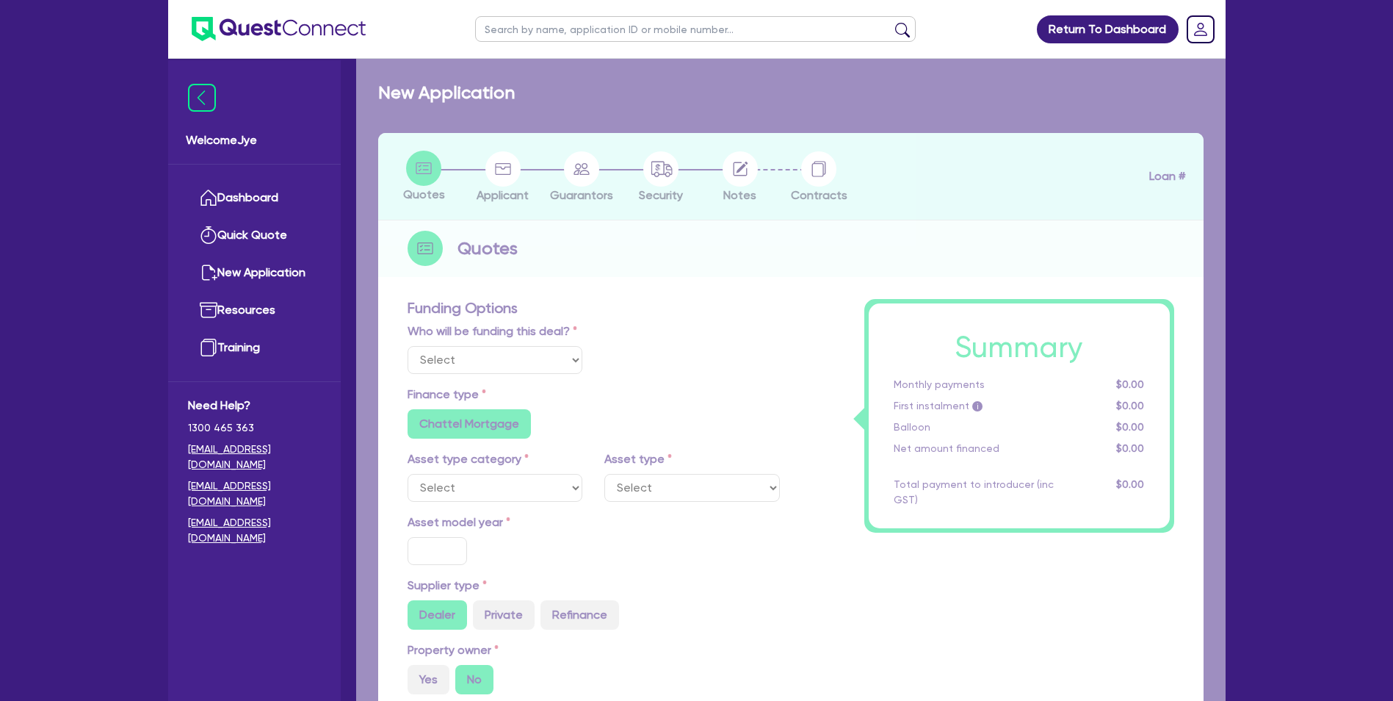
select select "Quest Finance - Own Book"
select select "CARS_AND_LIGHT_TRUCKS"
type input "2023"
type input "100,000"
type input "20,000"
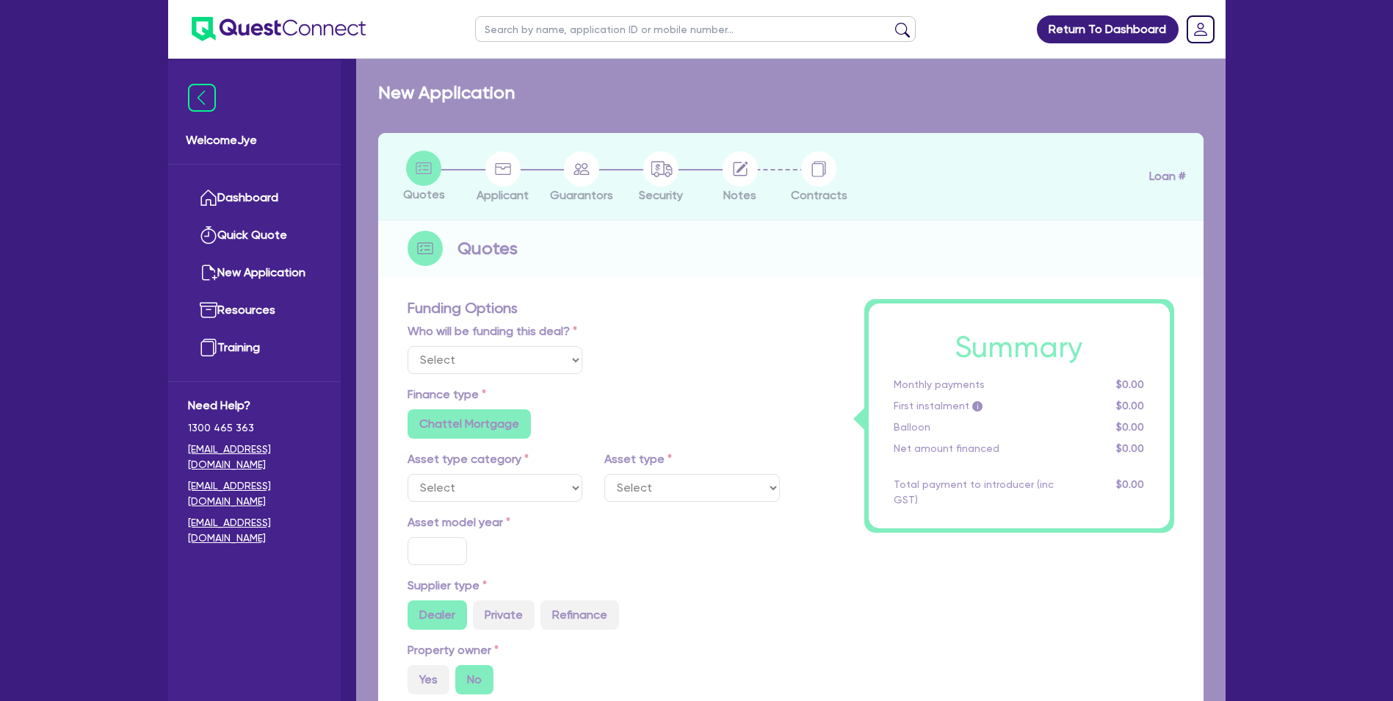
type input "6"
type input "4,800"
type input "17.95"
type input "990"
select select "PASSENGER_VEHICLES"
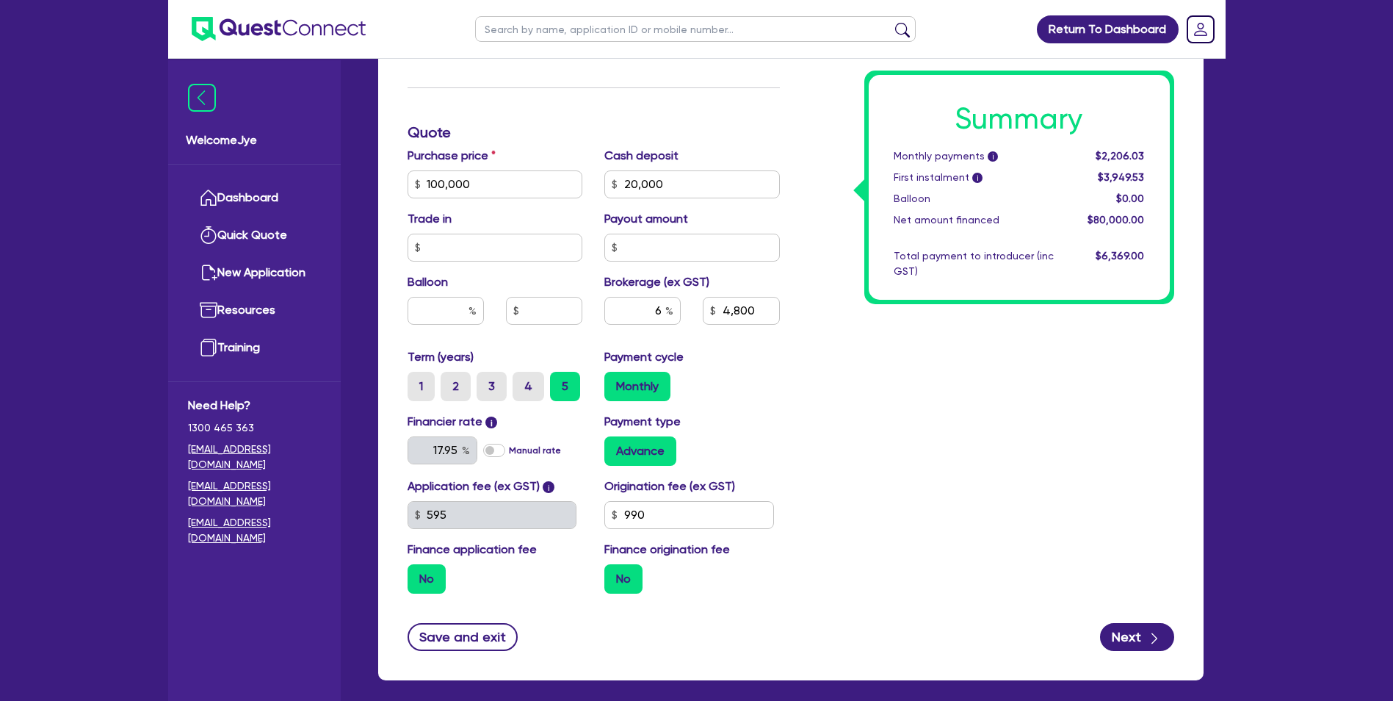
scroll to position [709, 0]
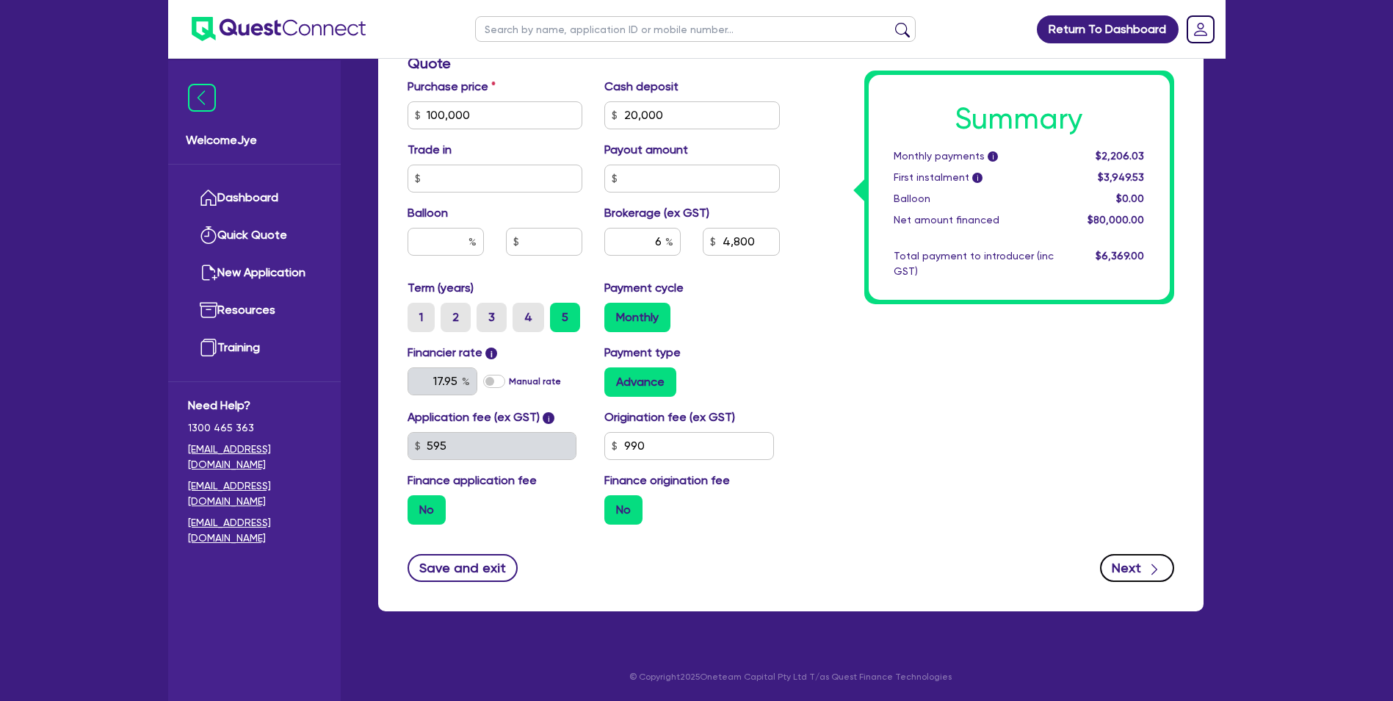
click at [1129, 568] on button "Next" at bounding box center [1137, 568] width 74 height 28
type input "100,000"
type input "20,000"
type input "4,800"
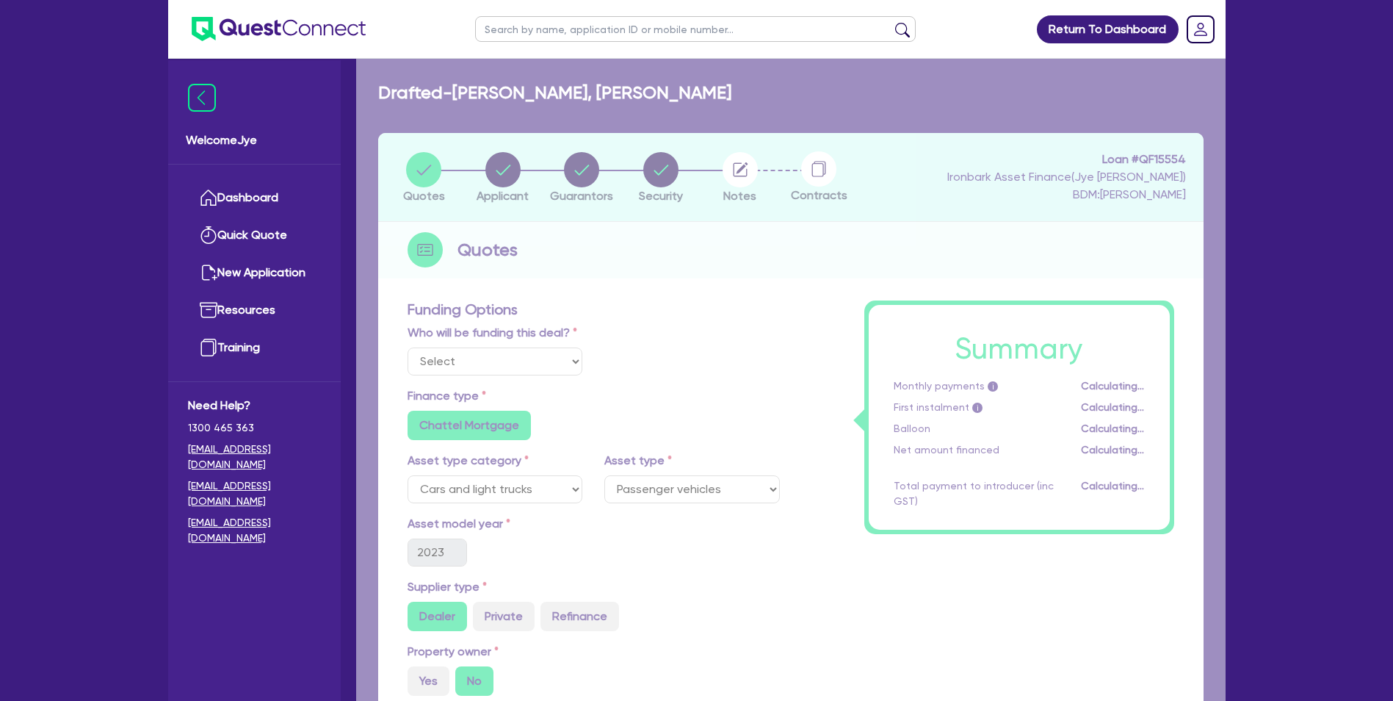
select select "SOLE_TRADER"
select select "BUILDING_CONSTRUCTION"
select select "TRADES_SERVICES_CONSUMERS"
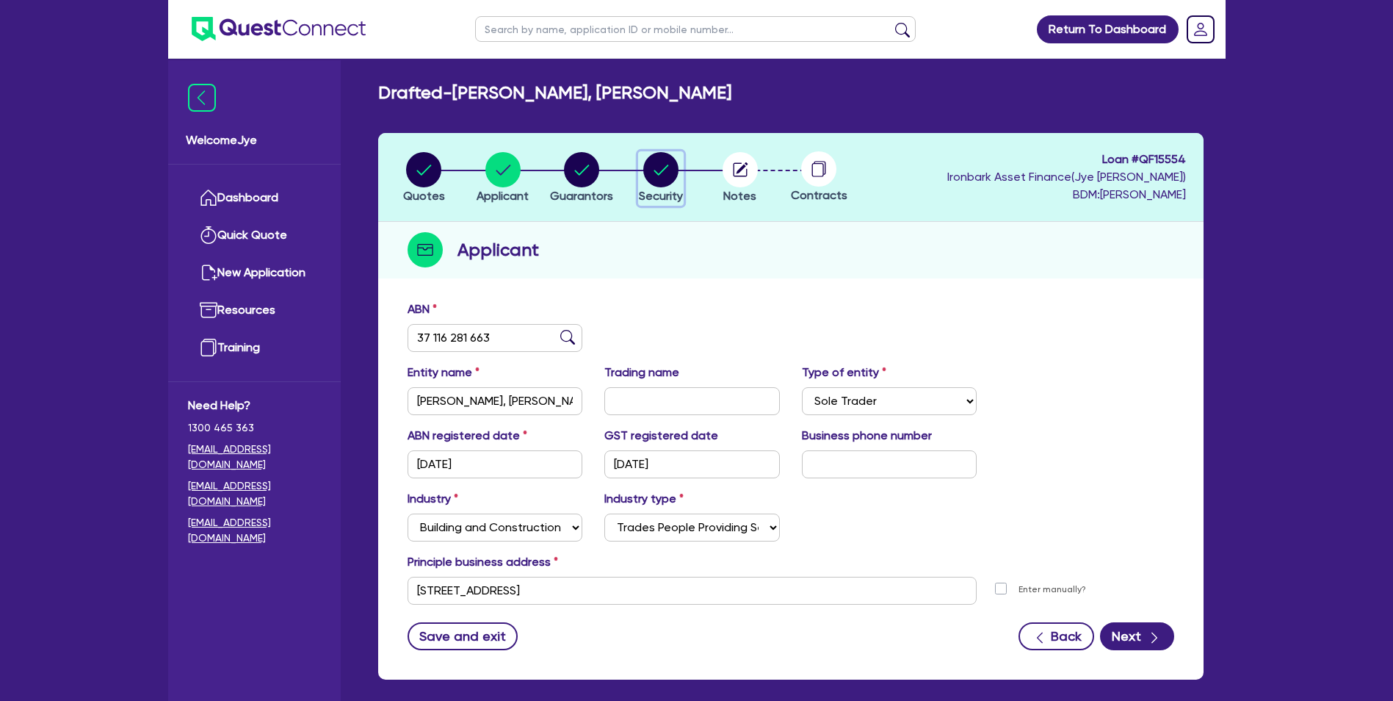
click at [663, 178] on circle "button" at bounding box center [660, 169] width 35 height 35
select select "CARS_AND_LIGHT_TRUCKS"
select select "PASSENGER_VEHICLES"
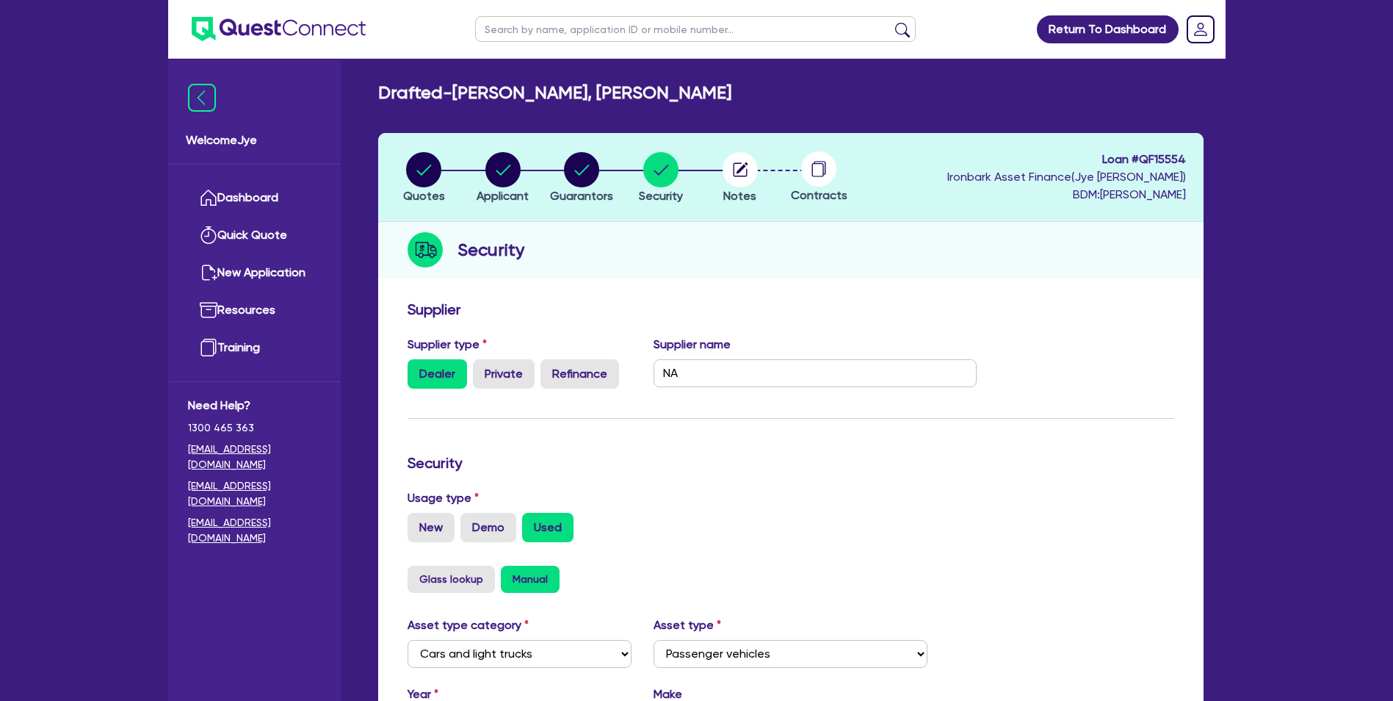
click at [762, 161] on li "Notes" at bounding box center [740, 176] width 79 height 51
click at [750, 167] on circle "button" at bounding box center [740, 169] width 35 height 35
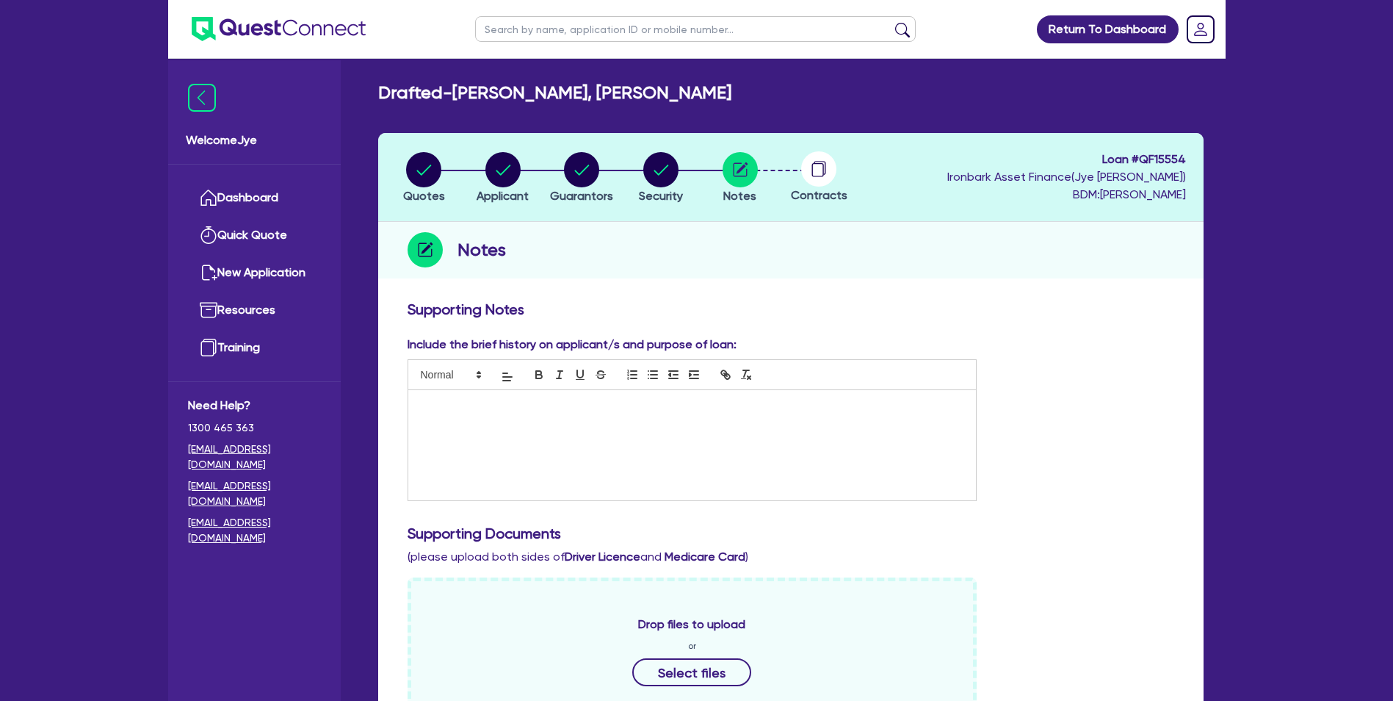
click at [483, 411] on p at bounding box center [692, 405] width 546 height 13
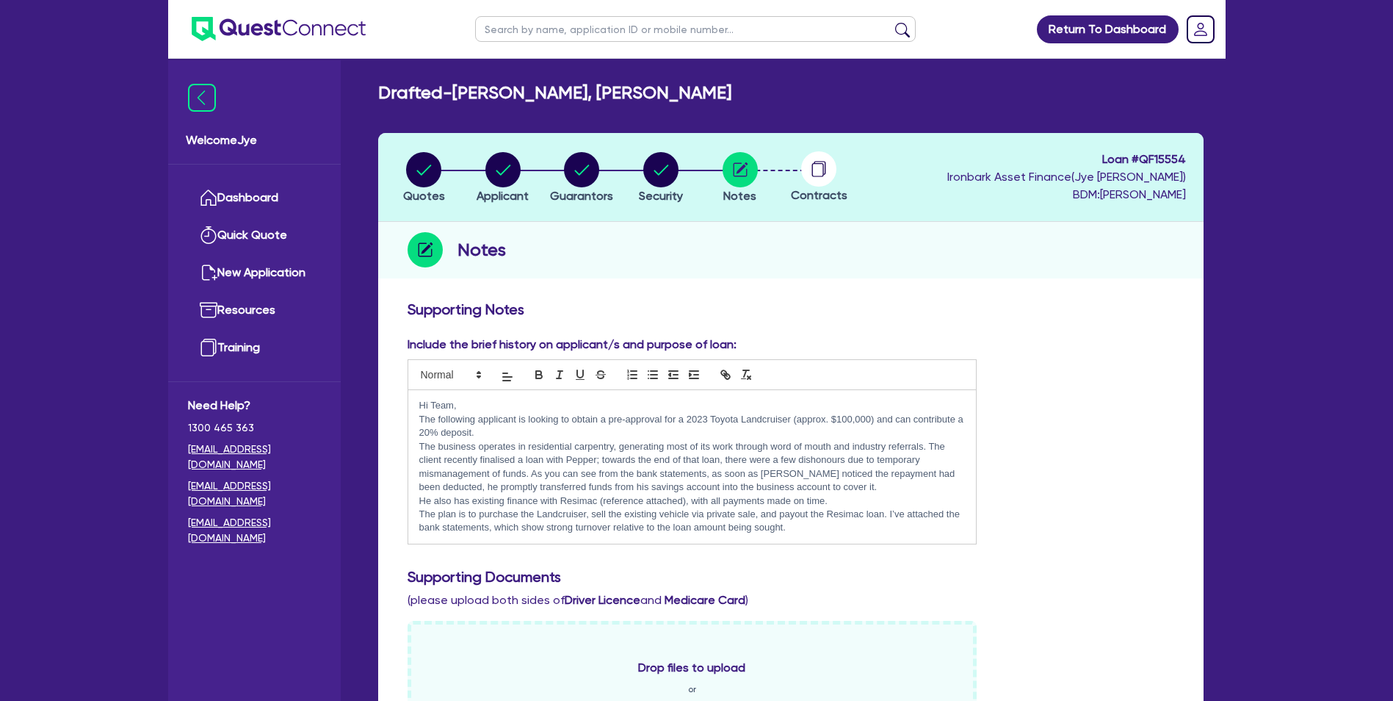
click at [416, 444] on div "Hi Team, The following applicant is looking to obtain a pre-approval for a 2023…" at bounding box center [692, 466] width 568 height 153
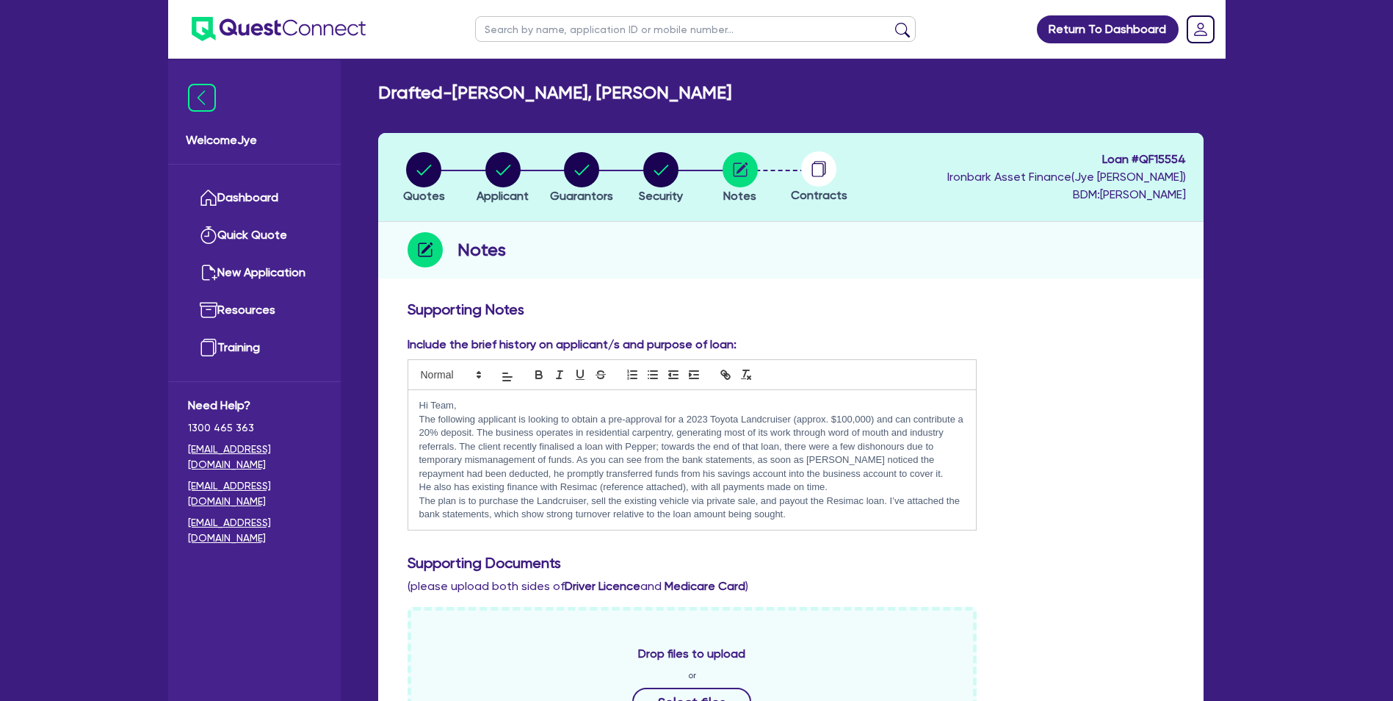
scroll to position [73, 0]
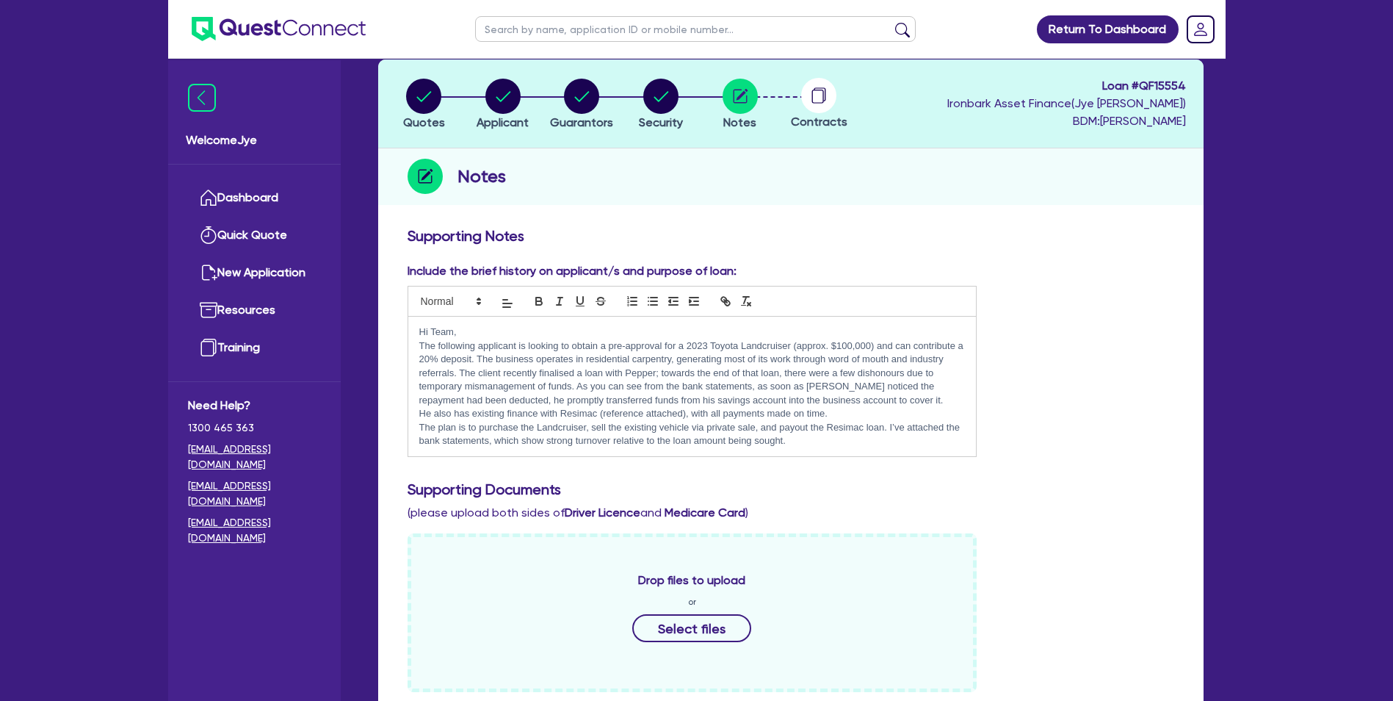
click at [419, 412] on p "He also has existing finance with Resimac (reference attached), with all paymen…" at bounding box center [692, 413] width 546 height 13
click at [420, 429] on p "The plan is to purchase the Landcruiser, sell the existing vehicle via private …" at bounding box center [692, 434] width 546 height 27
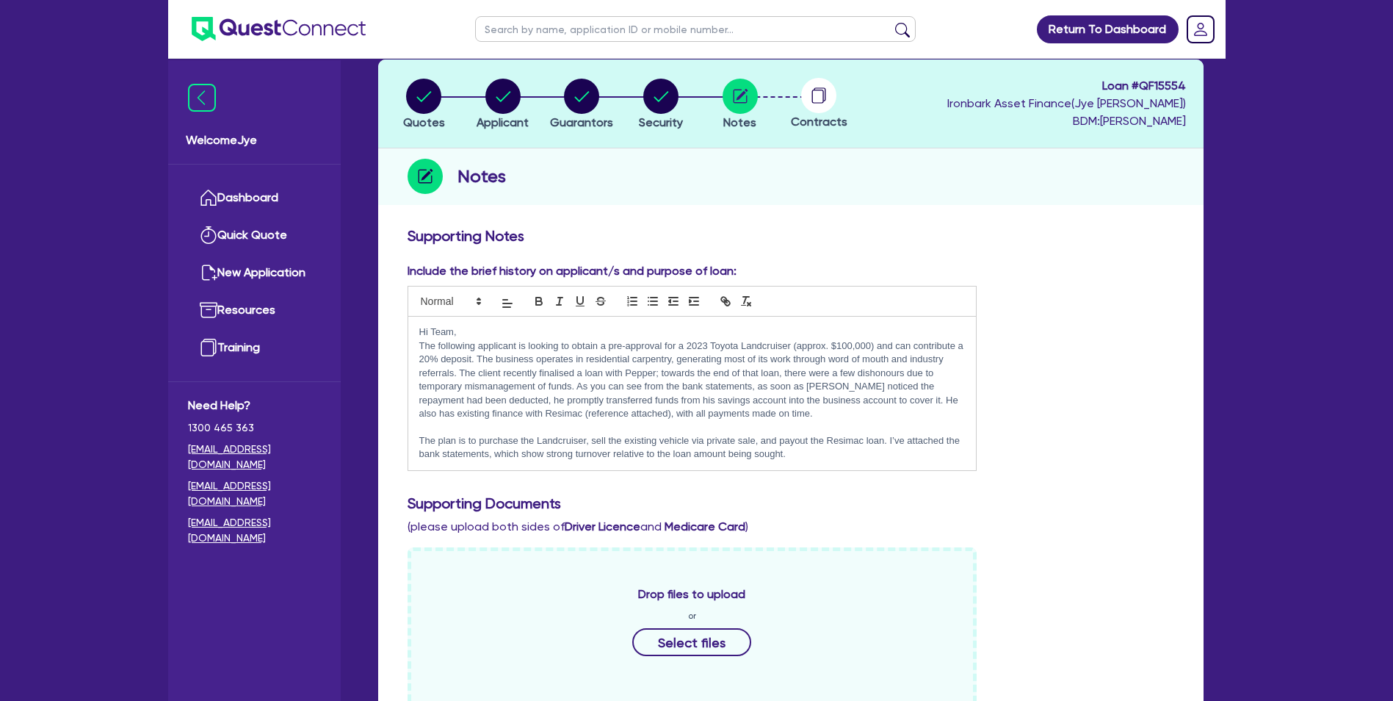
click at [521, 401] on p "The following applicant is looking to obtain a pre-approval for a 2023 Toyota L…" at bounding box center [692, 380] width 546 height 82
click at [751, 441] on p "The plan is to purchase the Landcruiser, sell the existing vehicle via private …" at bounding box center [692, 447] width 546 height 27
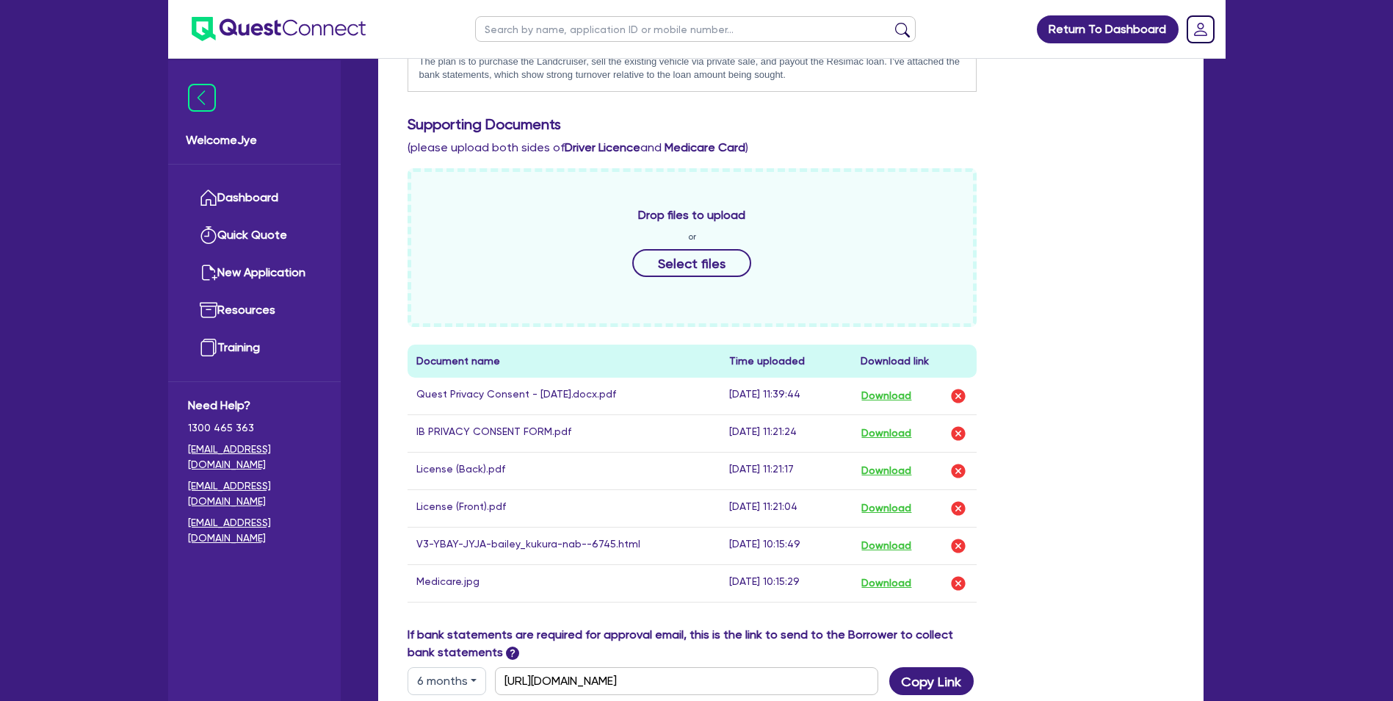
scroll to position [734, 0]
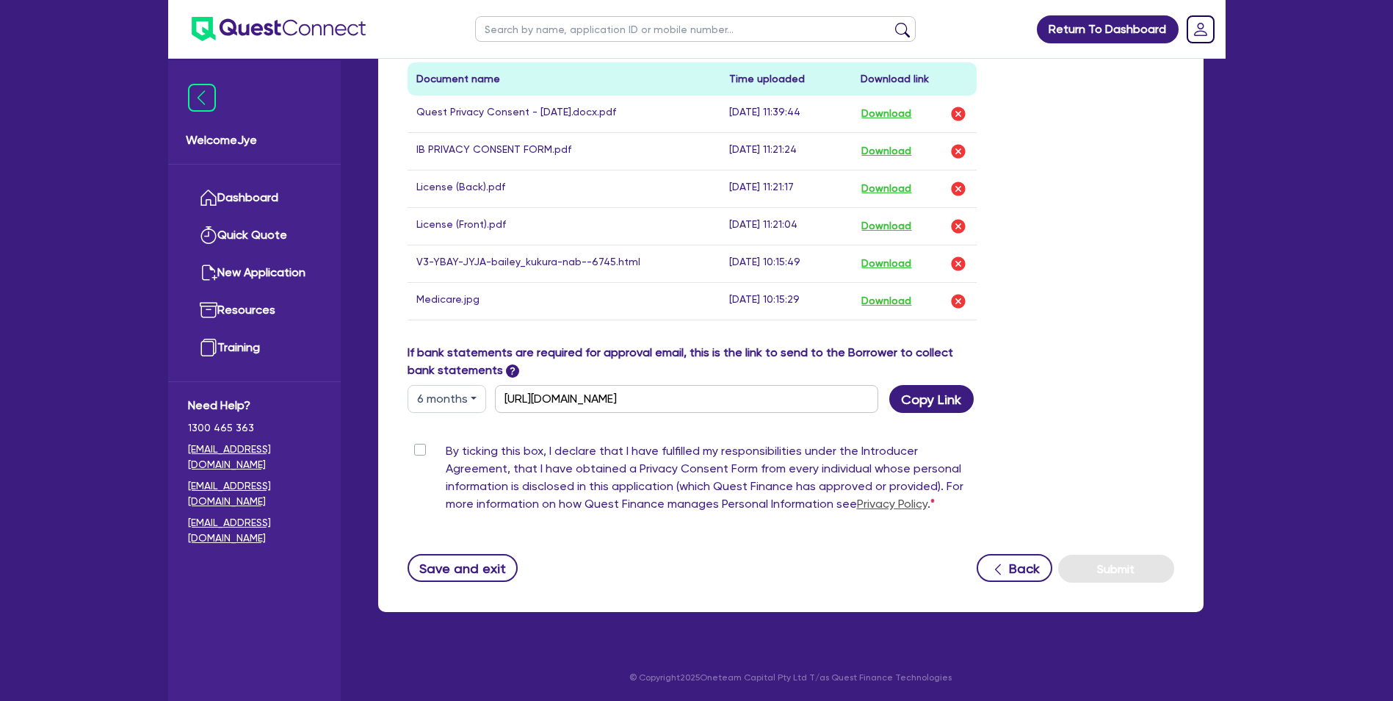
click at [413, 459] on div "By ticking this box, I declare that I have fulfilled my responsibilities under …" at bounding box center [693, 480] width 570 height 76
click at [446, 453] on label "By ticking this box, I declare that I have fulfilled my responsibilities under …" at bounding box center [712, 480] width 532 height 76
click at [419, 453] on input "By ticking this box, I declare that I have fulfilled my responsibilities under …" at bounding box center [414, 449] width 12 height 14
checkbox input "true"
click at [1117, 567] on button "Submit" at bounding box center [1116, 569] width 116 height 28
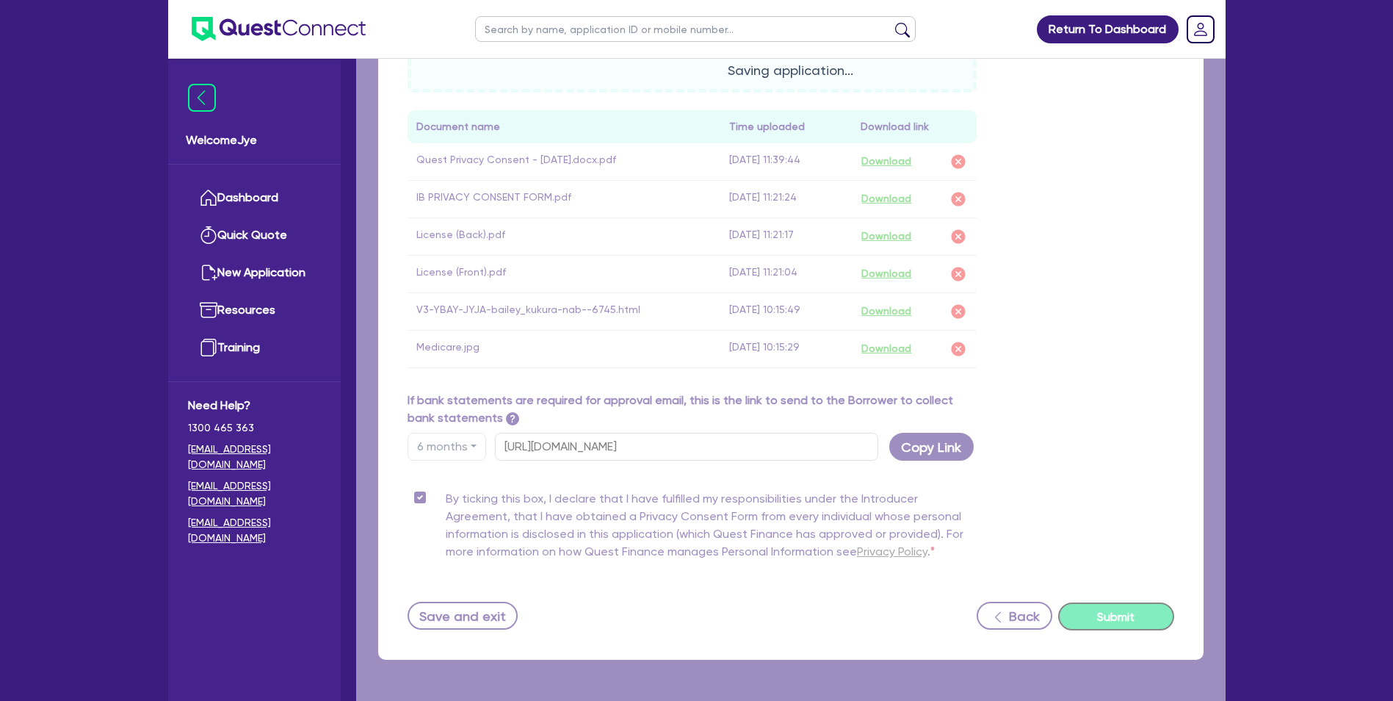
scroll to position [661, 0]
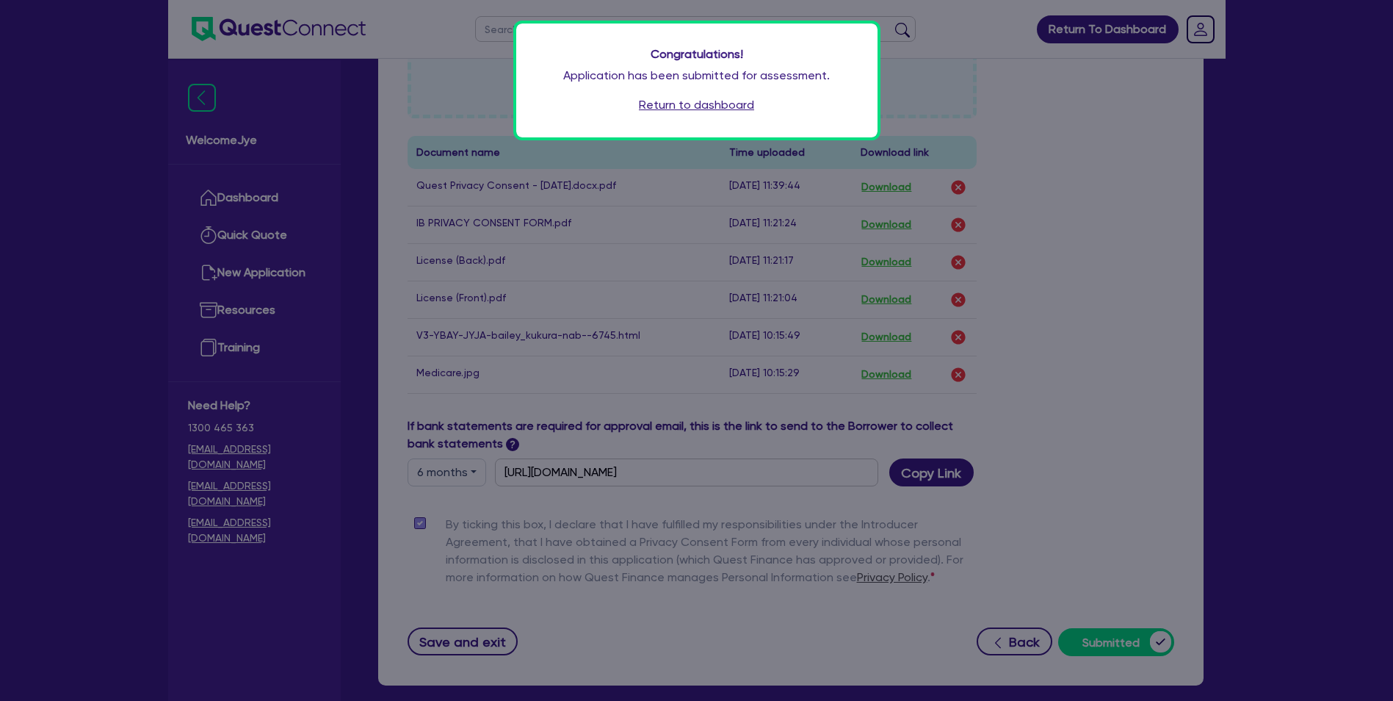
click at [706, 106] on link "Return to dashboard" at bounding box center [696, 105] width 115 height 18
